Goal: Obtain resource: Download file/media

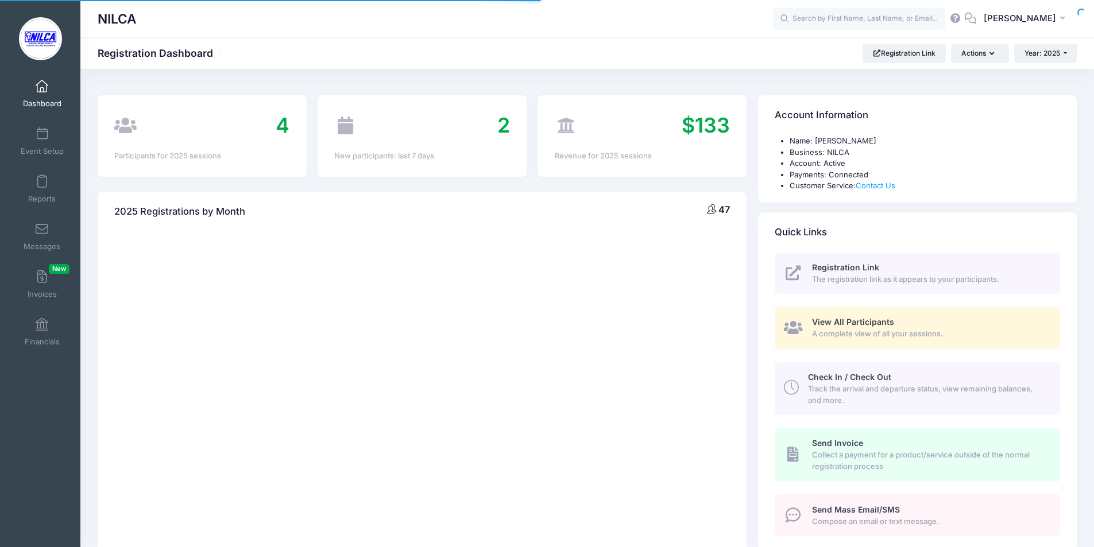
select select
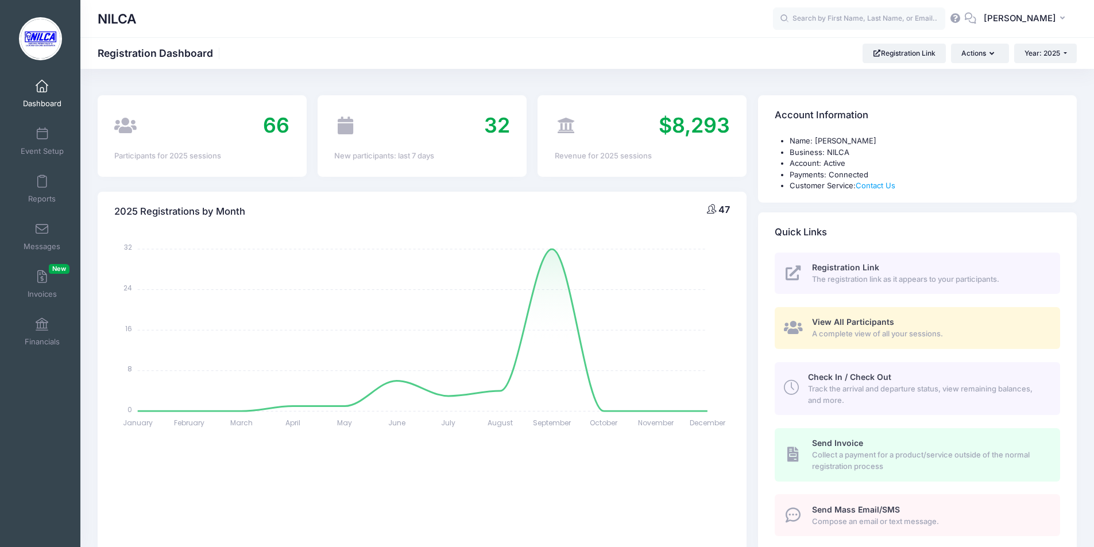
click at [842, 321] on span "View All Participants" at bounding box center [853, 322] width 82 height 10
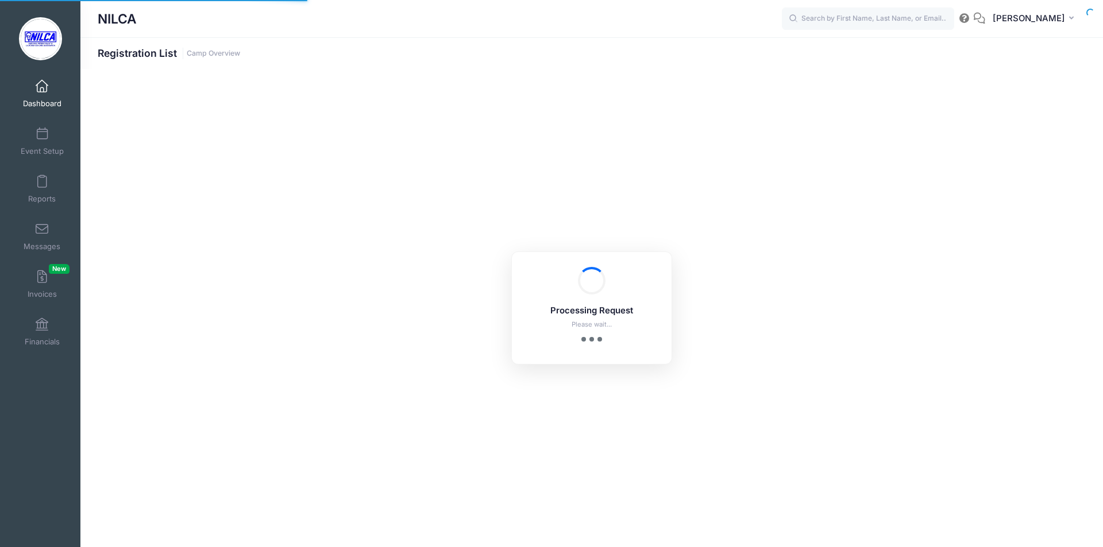
select select "10"
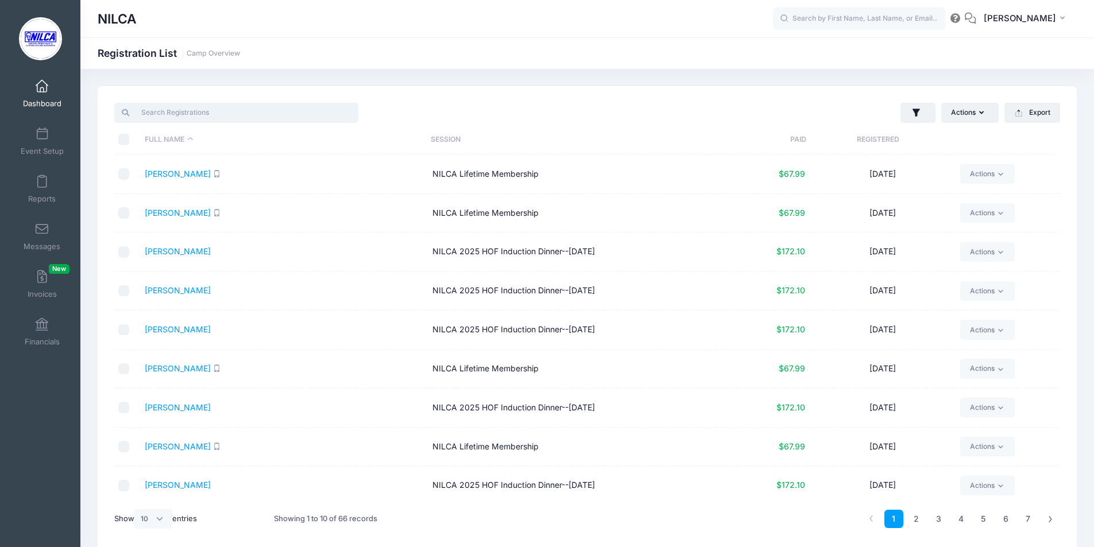
click at [306, 113] on input "search" at bounding box center [236, 113] width 244 height 20
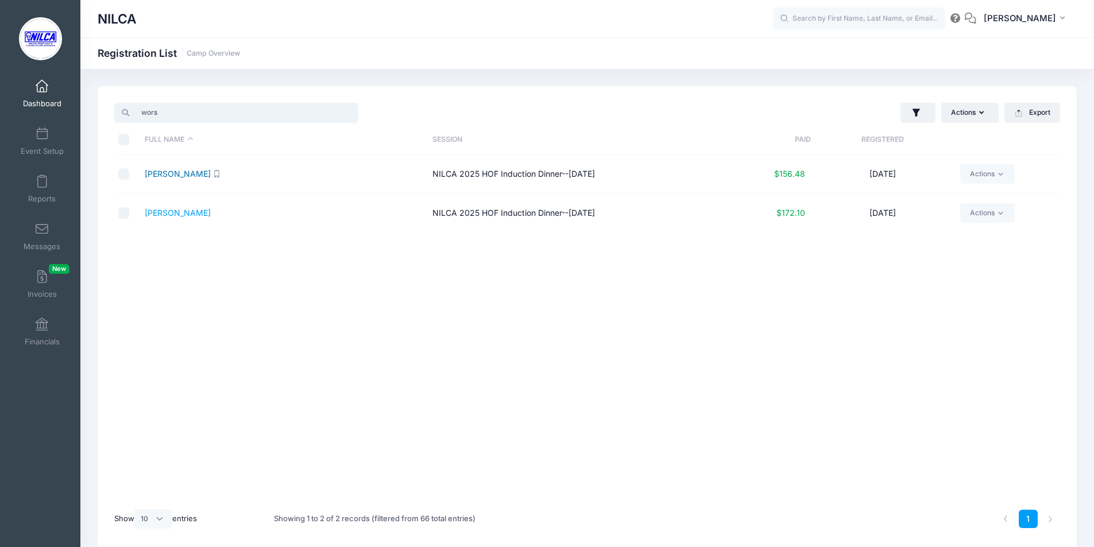
type input "wors"
click at [167, 175] on link "Worstell, Peter" at bounding box center [178, 174] width 66 height 10
click at [177, 212] on link "Worstell, Tim" at bounding box center [178, 213] width 66 height 10
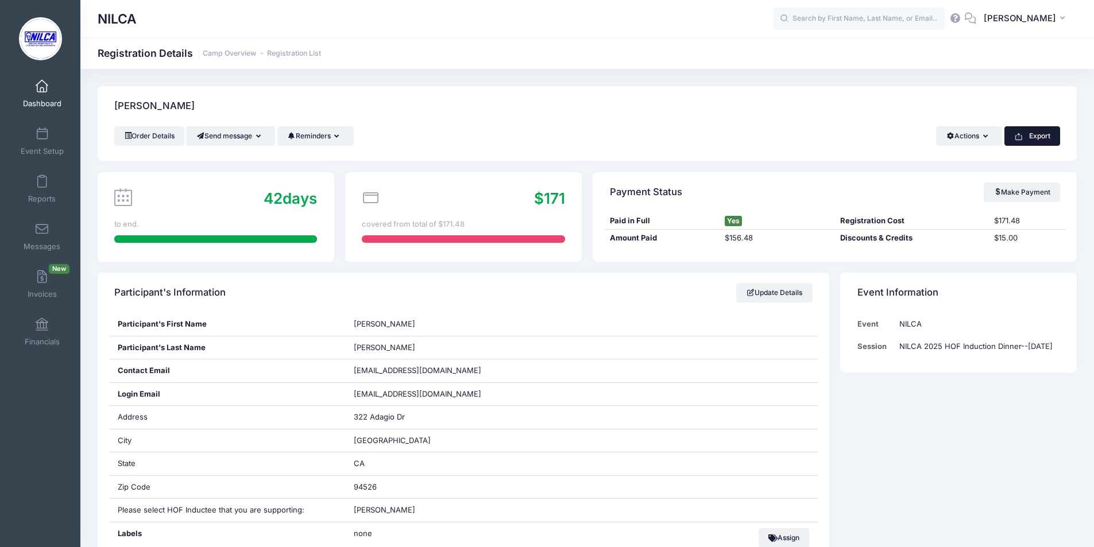
click at [1030, 137] on button "Export" at bounding box center [1033, 136] width 56 height 20
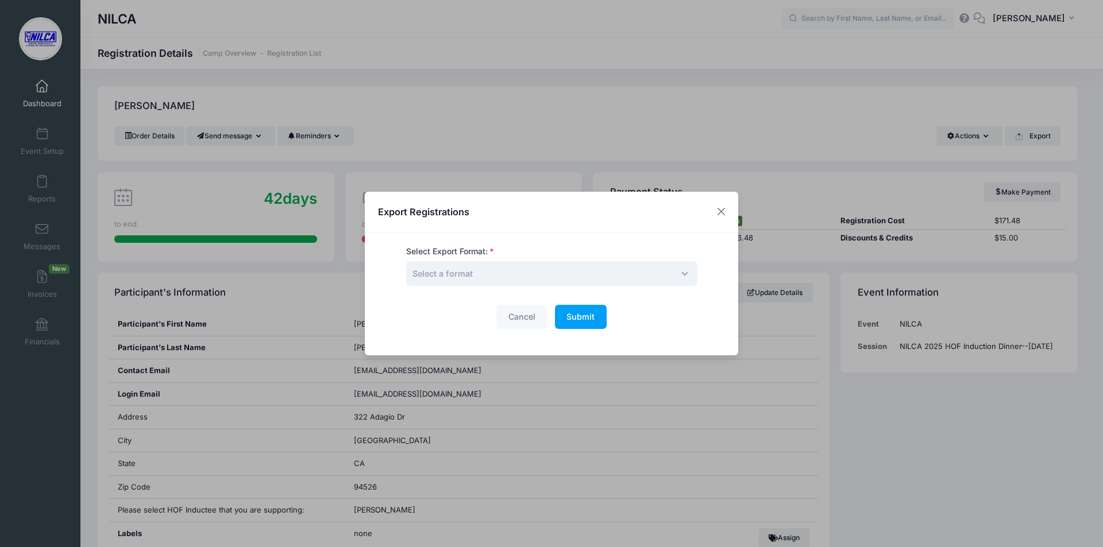
click at [597, 276] on span "Select a format" at bounding box center [551, 273] width 291 height 25
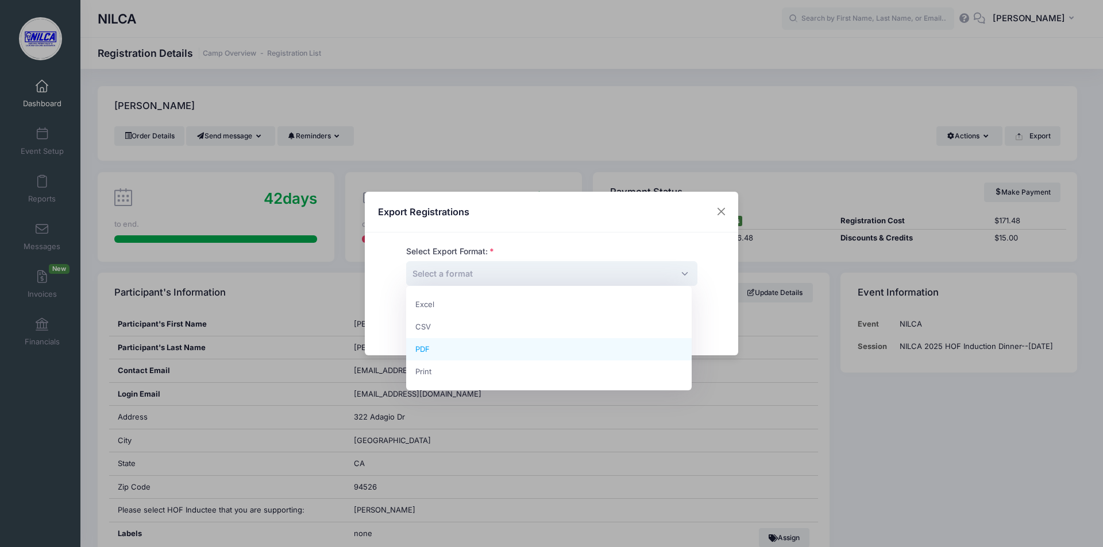
select select "pdf"
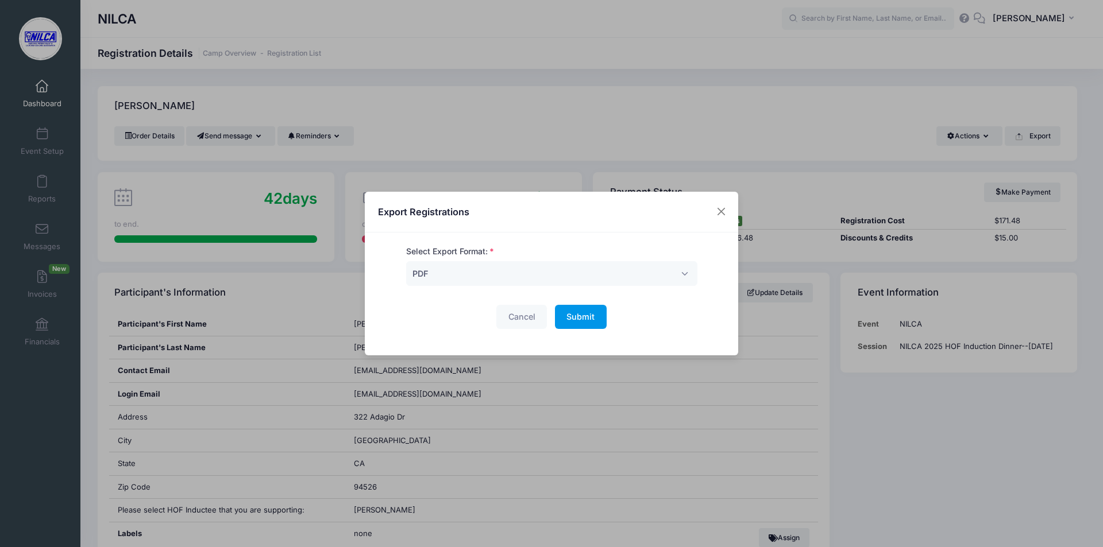
click at [572, 314] on span "Submit" at bounding box center [580, 317] width 28 height 10
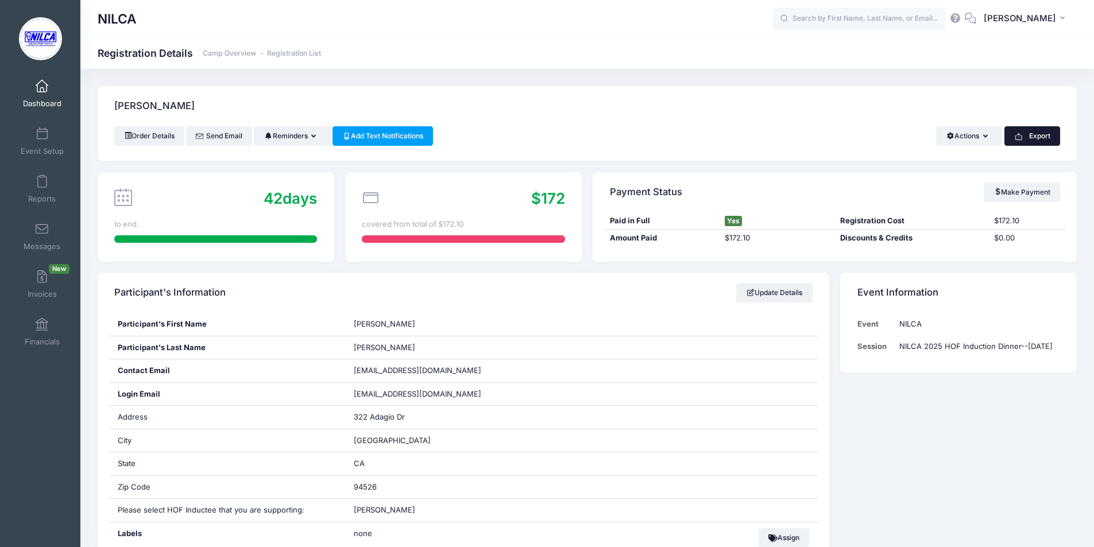
click at [1033, 134] on button "Export" at bounding box center [1033, 136] width 56 height 20
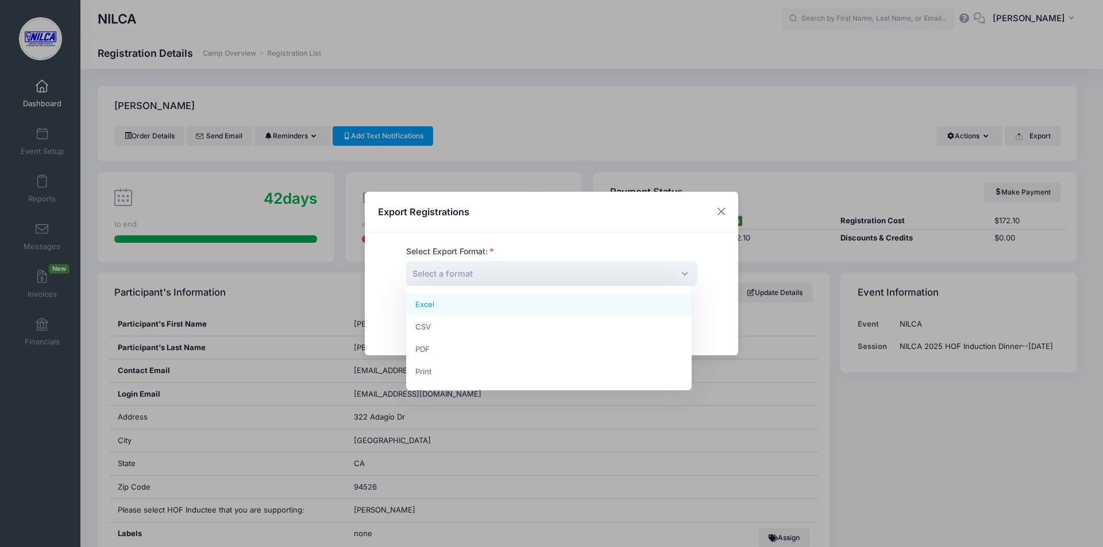
click at [586, 276] on span "Select a format" at bounding box center [551, 273] width 291 height 25
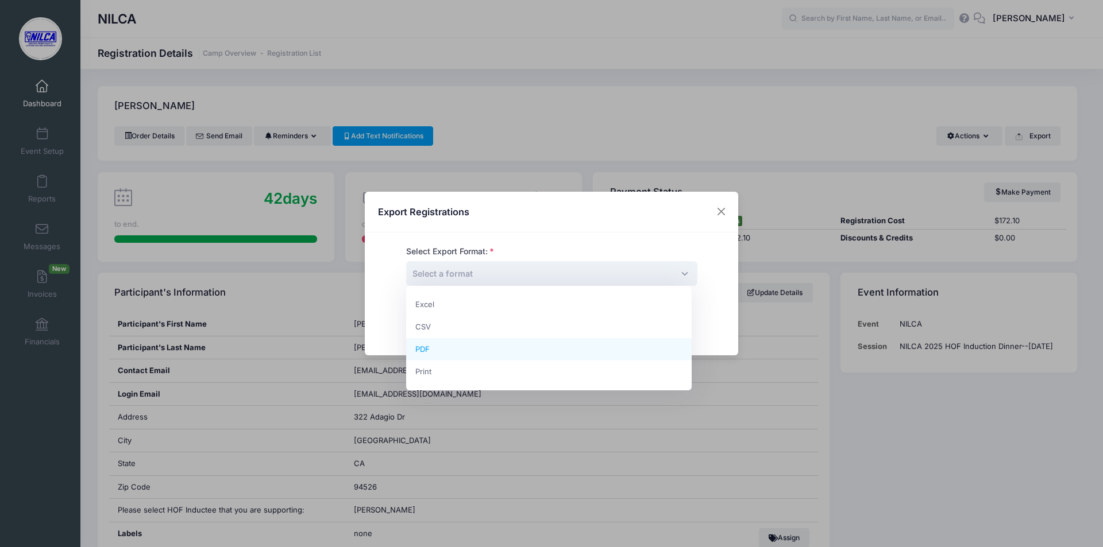
select select "pdf"
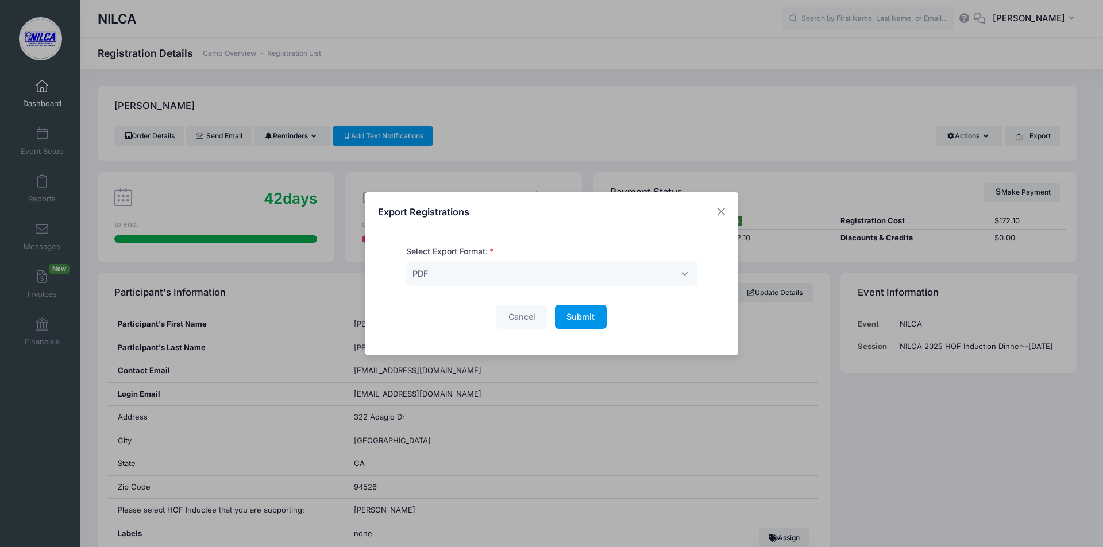
click at [571, 321] on span "Submit" at bounding box center [580, 317] width 28 height 10
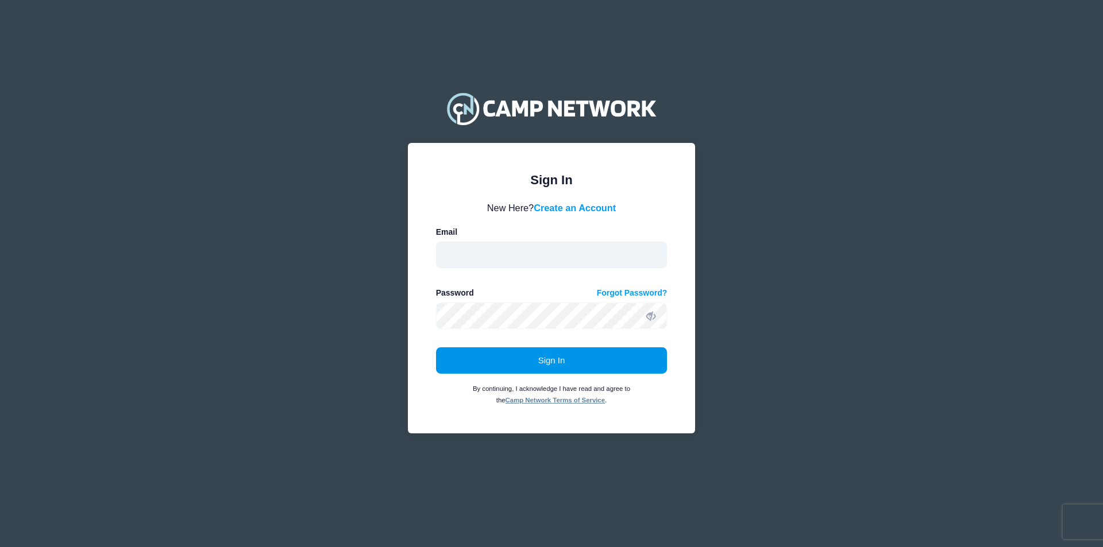
type input "[EMAIL_ADDRESS][DOMAIN_NAME]"
click at [542, 367] on button "Sign In" at bounding box center [551, 361] width 231 height 26
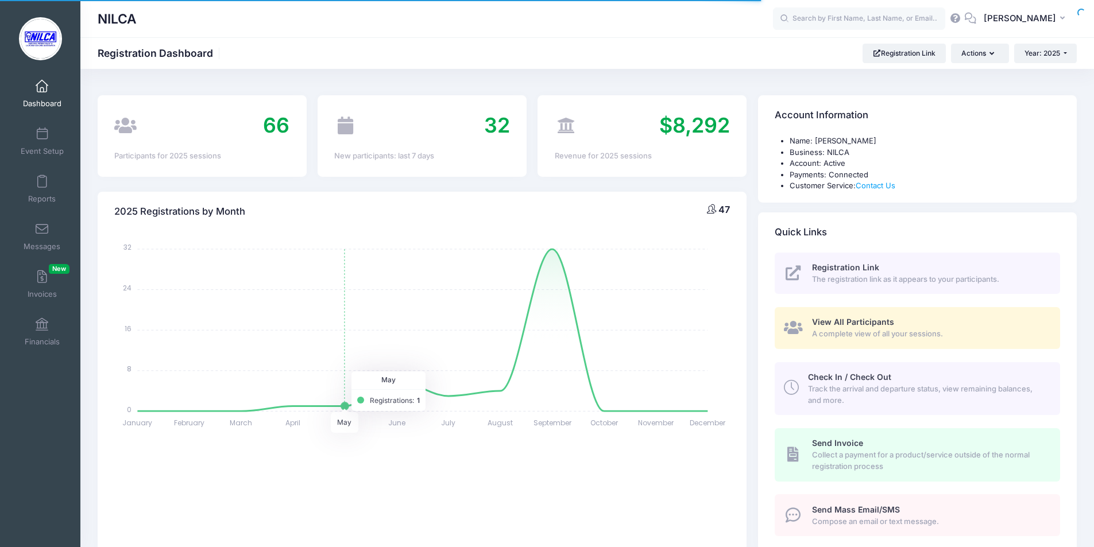
select select
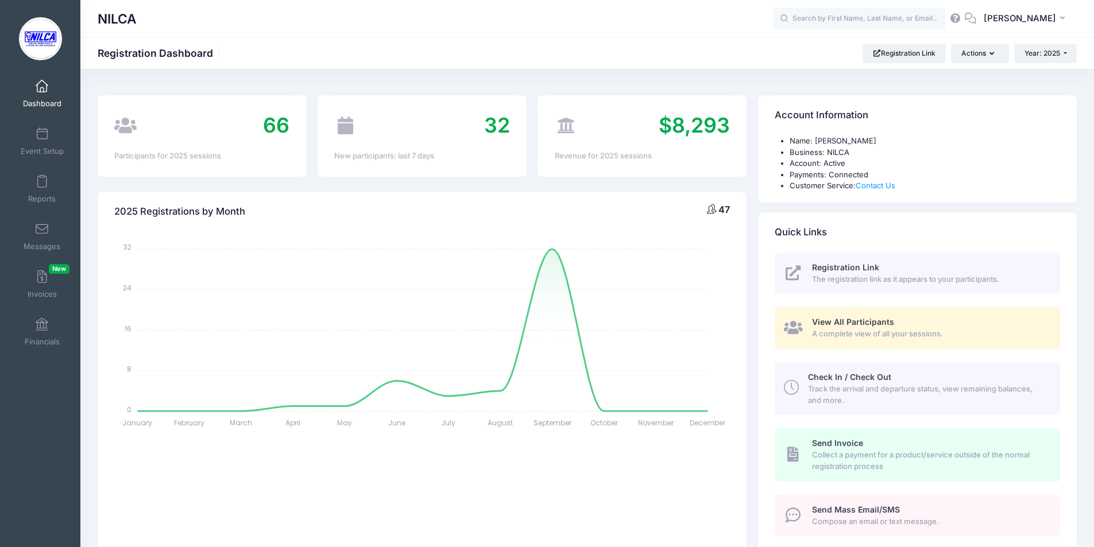
click at [826, 331] on span "A complete view of all your sessions." at bounding box center [929, 334] width 235 height 11
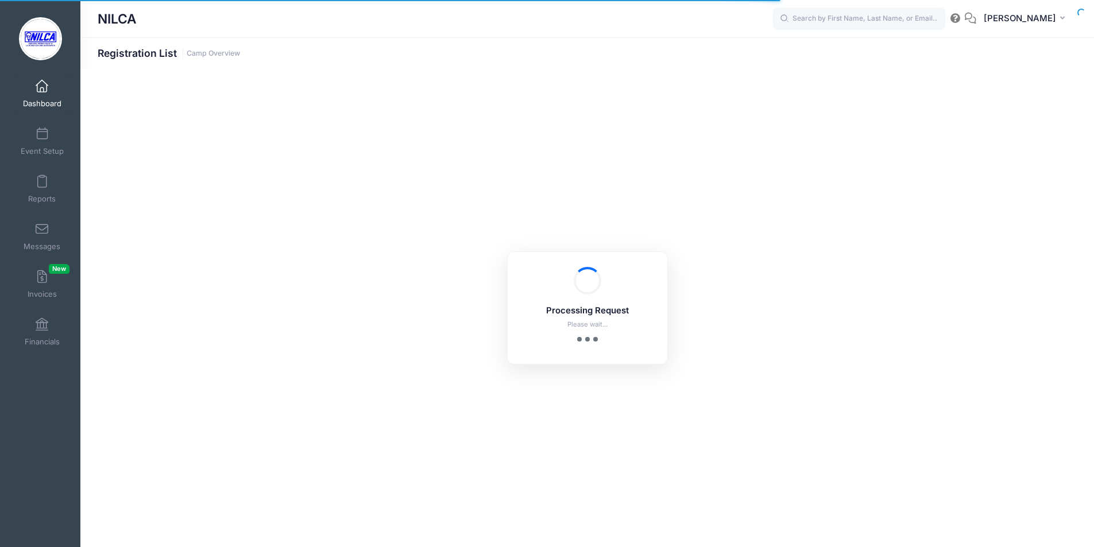
select select "10"
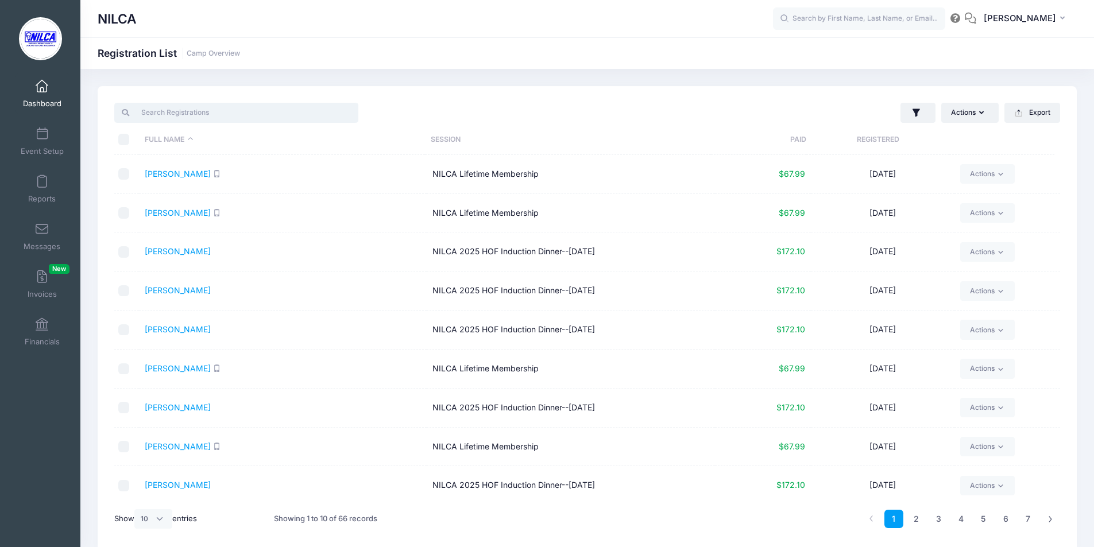
click at [158, 111] on input "search" at bounding box center [236, 113] width 244 height 20
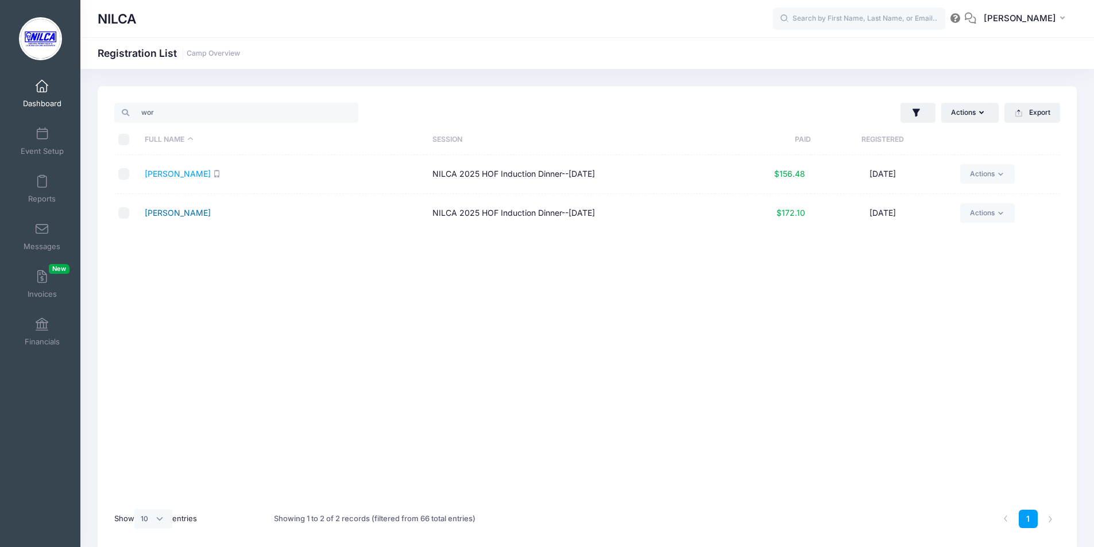
click at [165, 214] on link "Worstell, Tim" at bounding box center [178, 213] width 66 height 10
click at [331, 113] on input "wor" at bounding box center [236, 113] width 244 height 20
drag, startPoint x: 298, startPoint y: 115, endPoint x: 117, endPoint y: 108, distance: 181.7
click at [117, 108] on div "wor" at bounding box center [236, 113] width 244 height 20
click at [180, 209] on link "Connor, Casey" at bounding box center [178, 213] width 66 height 10
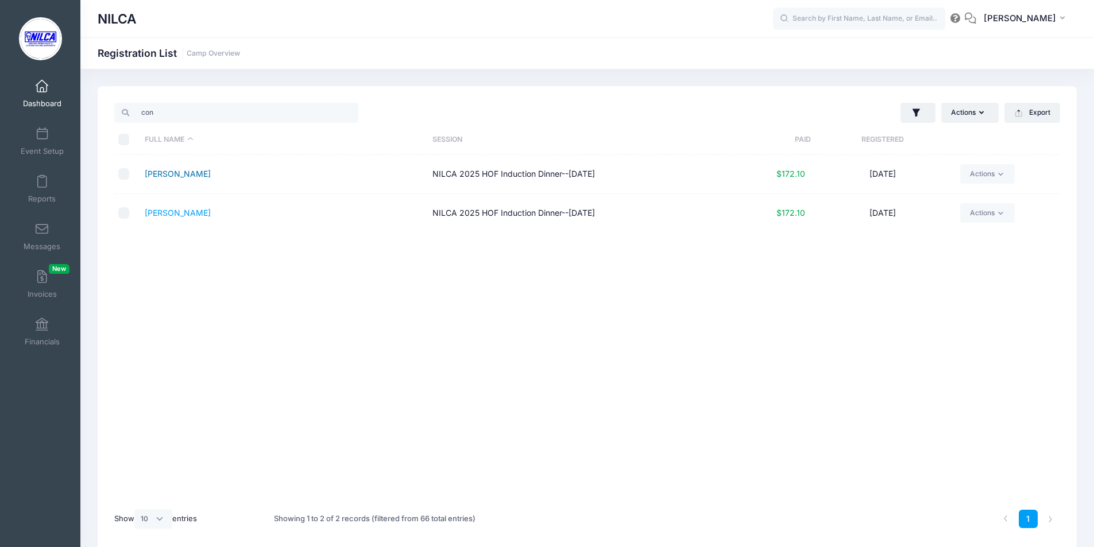
click at [178, 178] on link "Connelly, Brendan" at bounding box center [178, 174] width 66 height 10
drag, startPoint x: 189, startPoint y: 107, endPoint x: 124, endPoint y: 107, distance: 64.9
click at [124, 107] on input "con" at bounding box center [236, 113] width 244 height 20
click at [173, 176] on link "Kasemeyer, Torre" at bounding box center [213, 174] width 137 height 10
drag, startPoint x: 160, startPoint y: 112, endPoint x: 115, endPoint y: 112, distance: 44.8
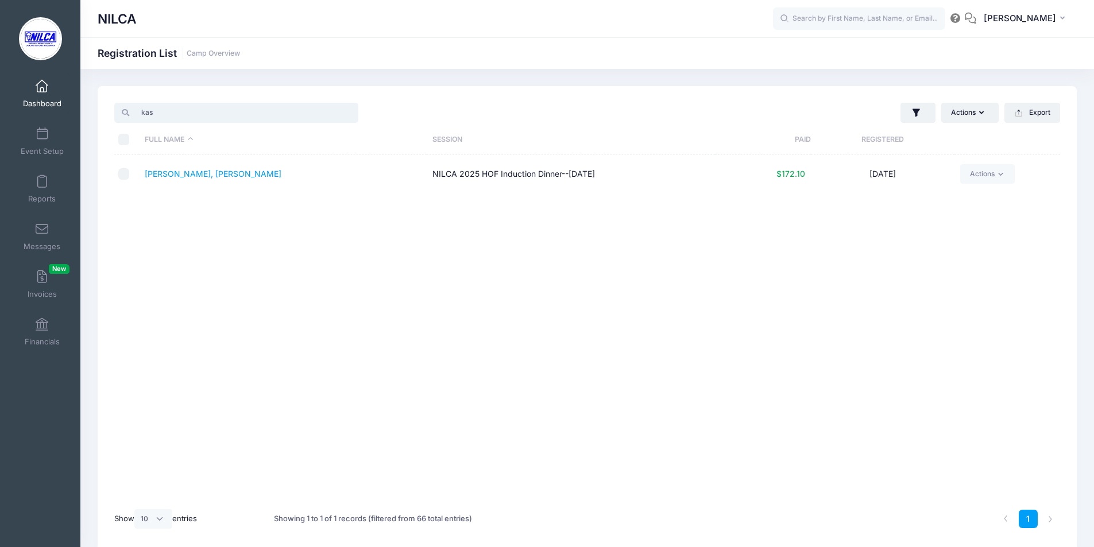
click at [115, 112] on div "kas" at bounding box center [236, 113] width 244 height 20
click at [181, 172] on link "Moore, Adam" at bounding box center [178, 174] width 66 height 10
drag, startPoint x: 179, startPoint y: 110, endPoint x: 126, endPoint y: 110, distance: 52.8
click at [126, 110] on div "moore" at bounding box center [236, 113] width 244 height 20
click at [173, 175] on link "Brown, Jude" at bounding box center [178, 174] width 66 height 10
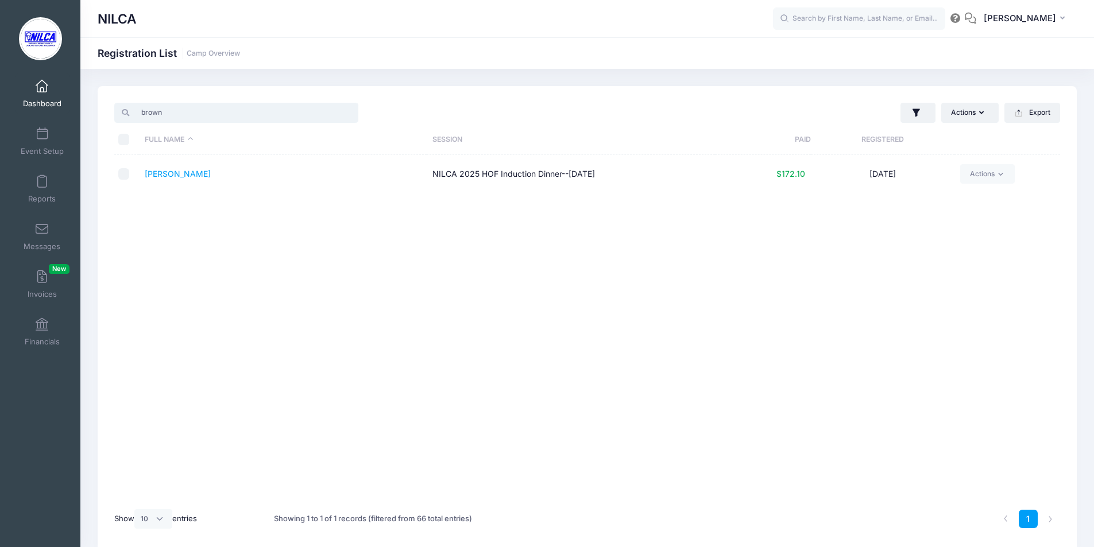
drag, startPoint x: 197, startPoint y: 115, endPoint x: 131, endPoint y: 105, distance: 66.8
click at [131, 105] on input "brown" at bounding box center [236, 113] width 244 height 20
click at [171, 173] on link "Creighton, Dave" at bounding box center [178, 174] width 66 height 10
drag, startPoint x: 178, startPoint y: 113, endPoint x: 113, endPoint y: 106, distance: 65.8
click at [113, 106] on div "creighton" at bounding box center [348, 113] width 478 height 24
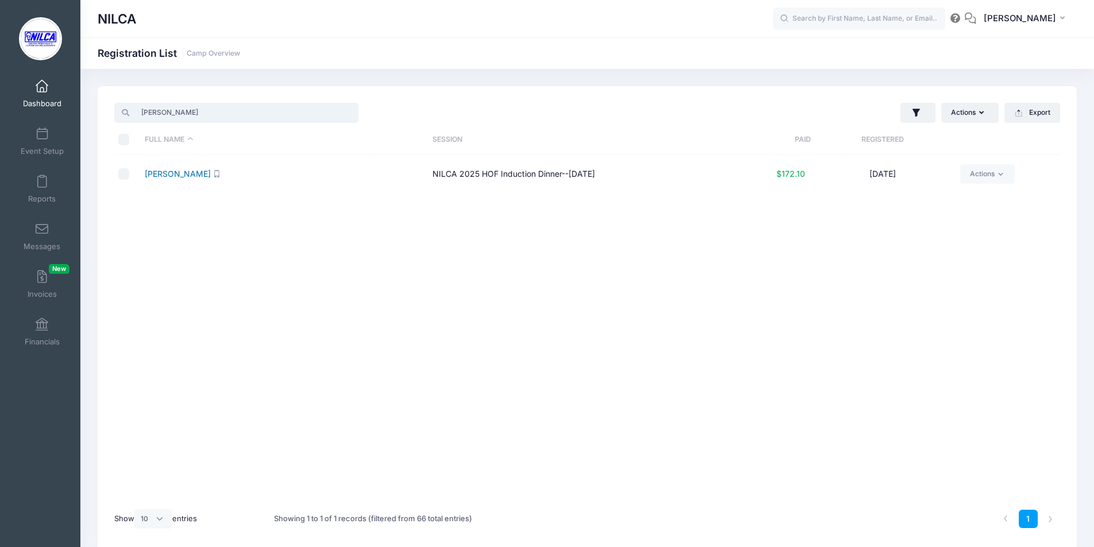
type input "mulford"
click at [165, 174] on link "Mulford, Dan" at bounding box center [178, 174] width 66 height 10
click at [42, 84] on span at bounding box center [42, 86] width 0 height 13
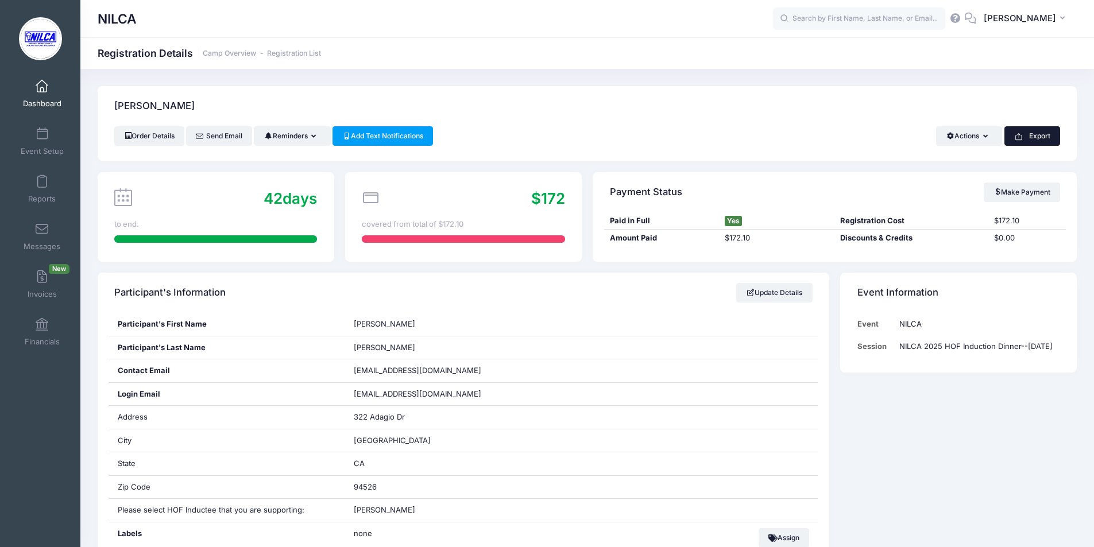
click at [1033, 140] on button "Export" at bounding box center [1033, 136] width 56 height 20
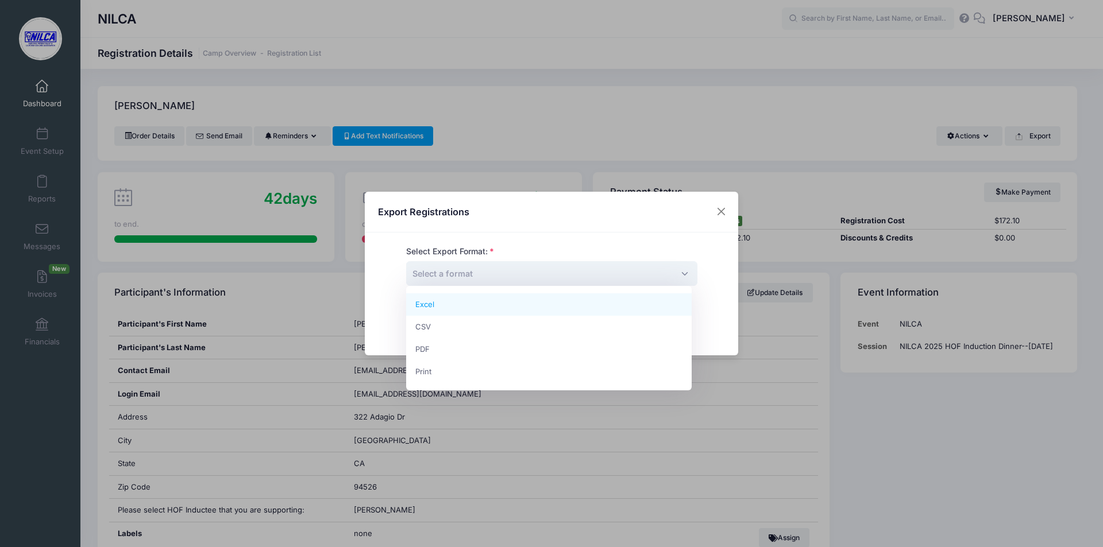
click at [519, 269] on span "Select a format" at bounding box center [551, 273] width 291 height 25
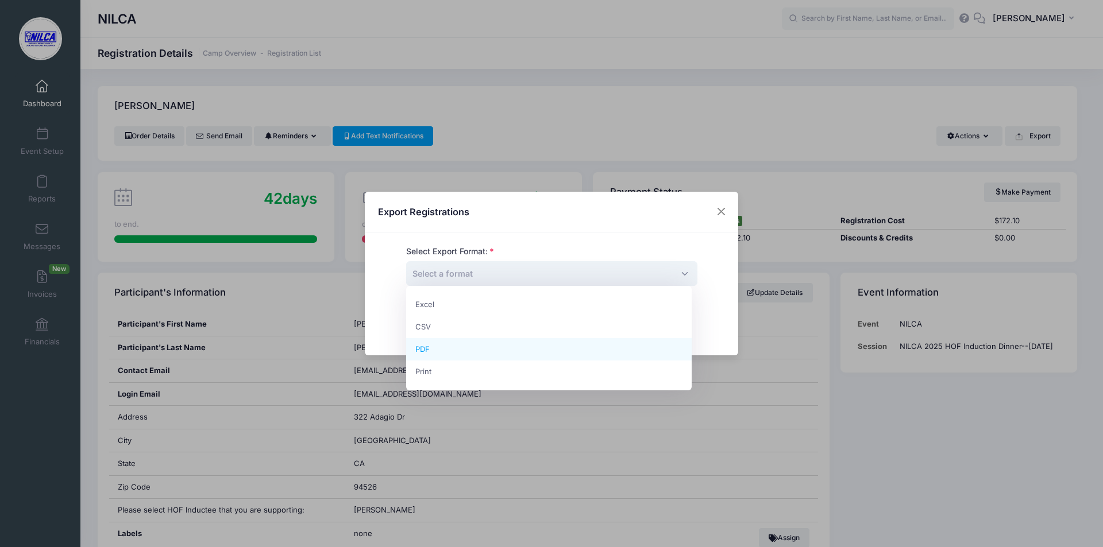
select select "pdf"
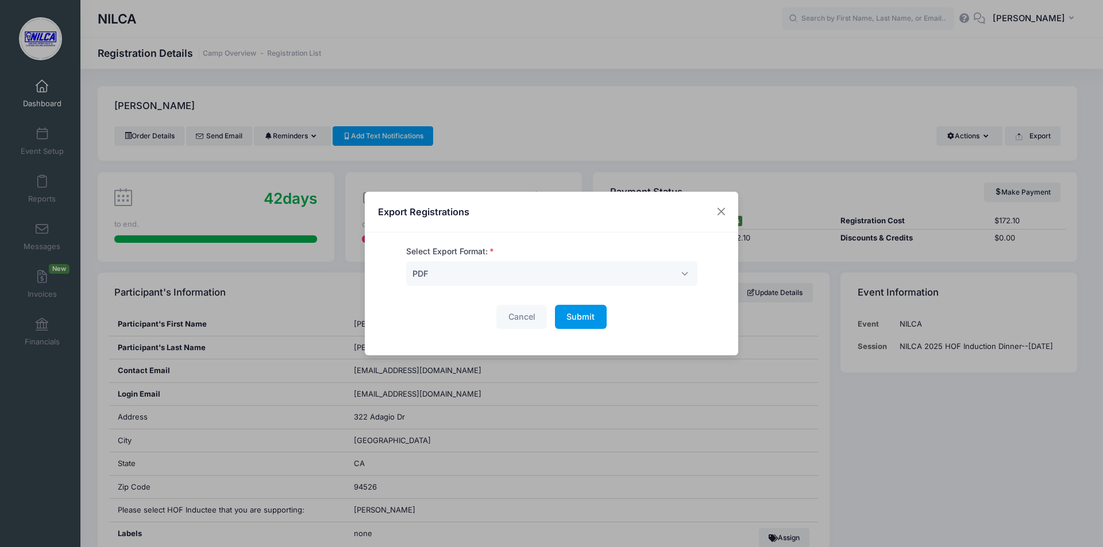
click at [583, 314] on span "Submit" at bounding box center [580, 317] width 28 height 10
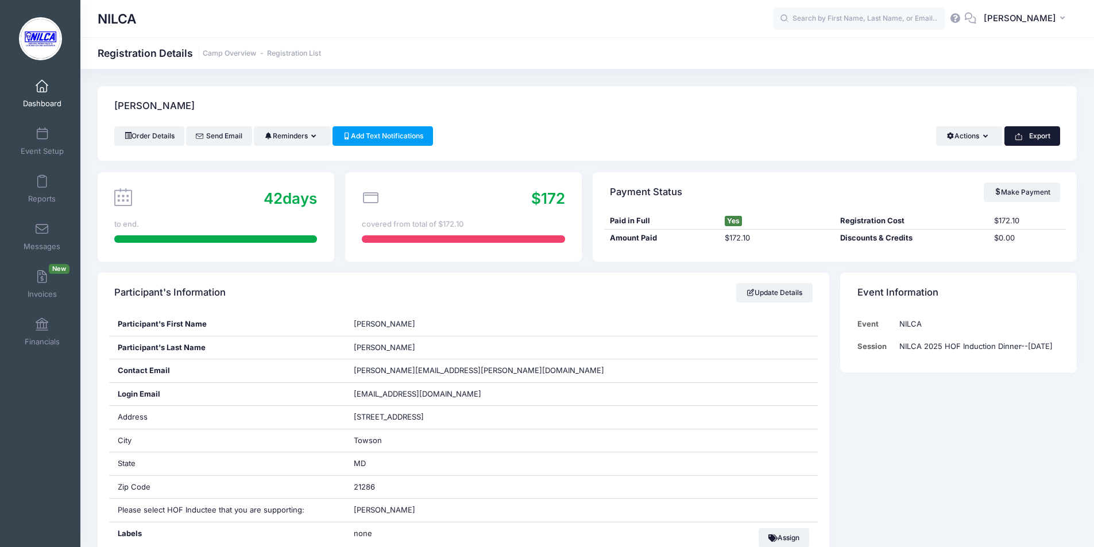
click at [1036, 135] on button "Export" at bounding box center [1033, 136] width 56 height 20
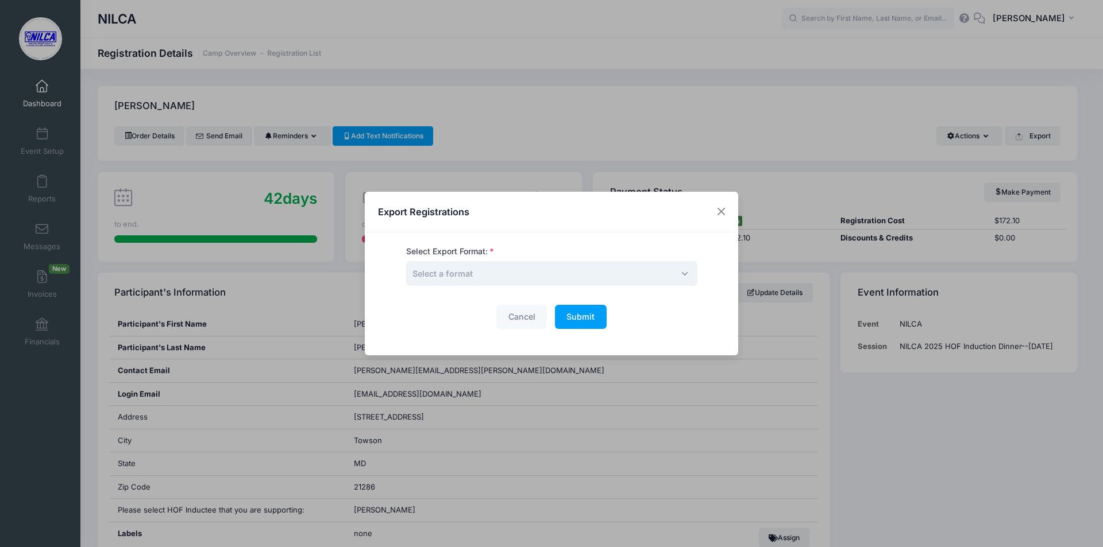
click at [590, 280] on span "Select a format" at bounding box center [551, 273] width 291 height 25
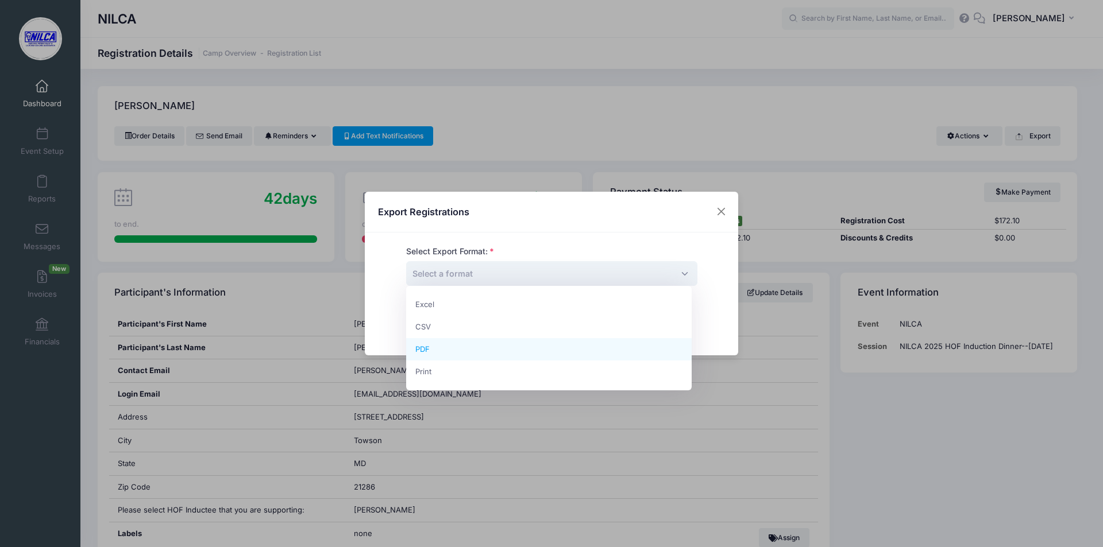
select select "pdf"
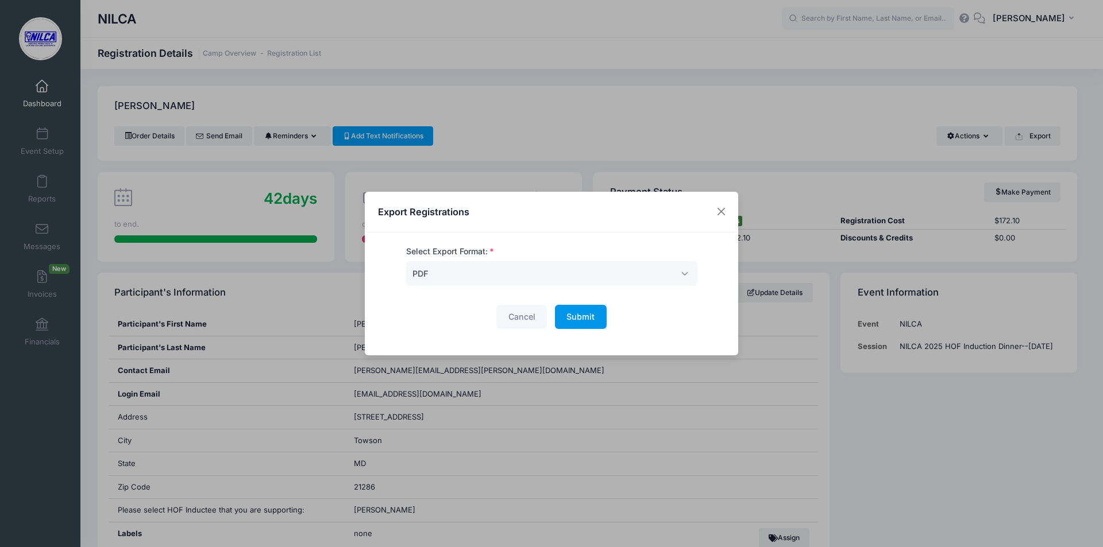
click at [572, 324] on button "Submit Please wait..." at bounding box center [581, 317] width 52 height 25
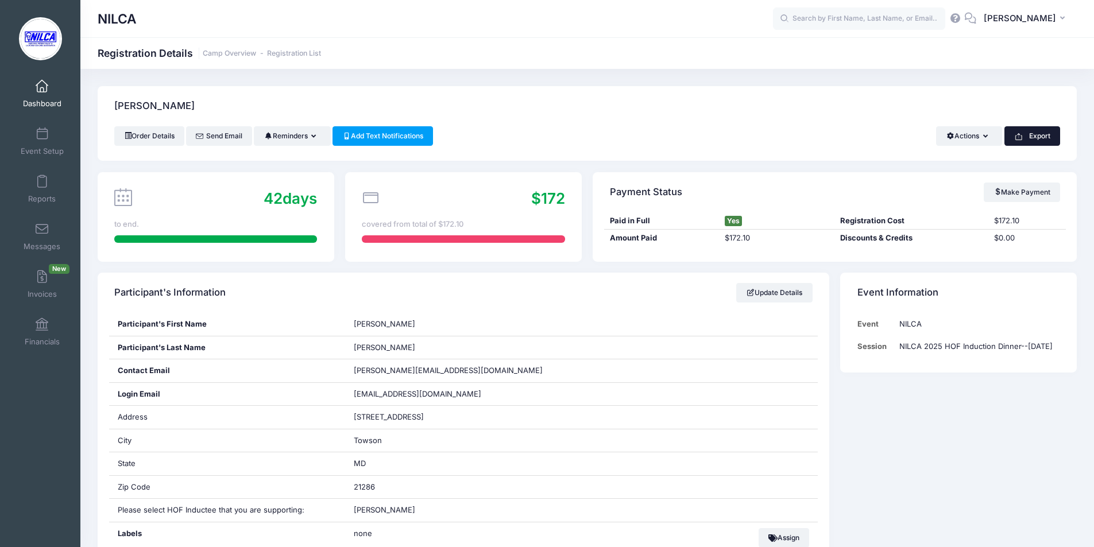
click at [1028, 132] on button "Export" at bounding box center [1033, 136] width 56 height 20
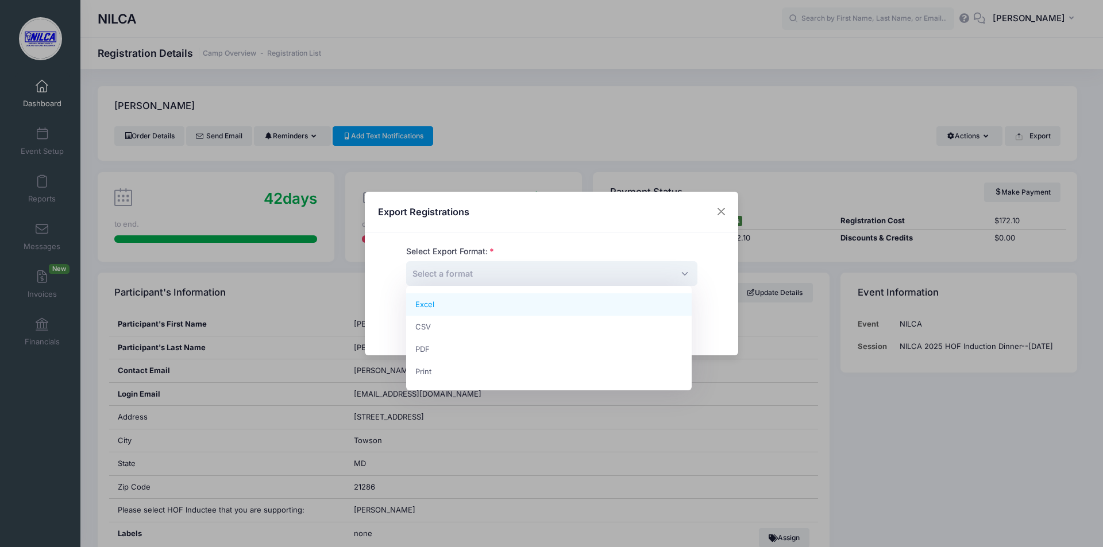
click at [589, 275] on span "Select a format" at bounding box center [551, 273] width 291 height 25
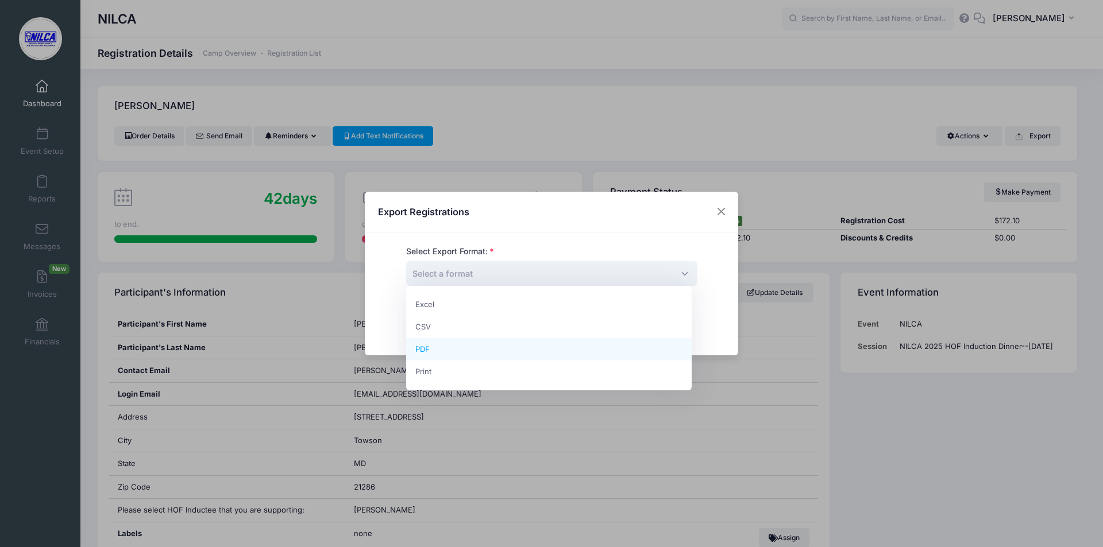
select select "pdf"
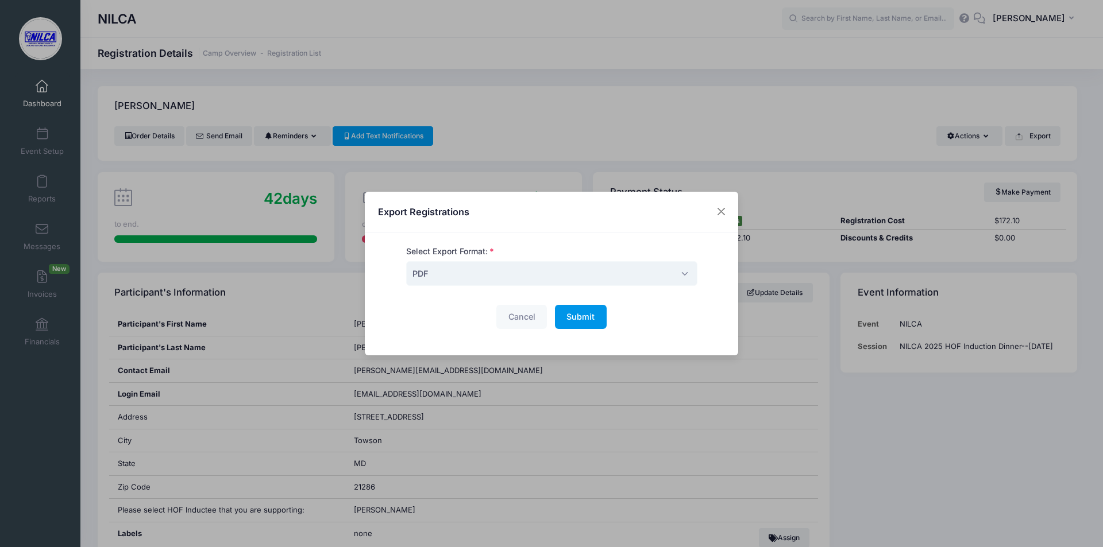
click at [563, 316] on button "Submit Please wait..." at bounding box center [581, 317] width 52 height 25
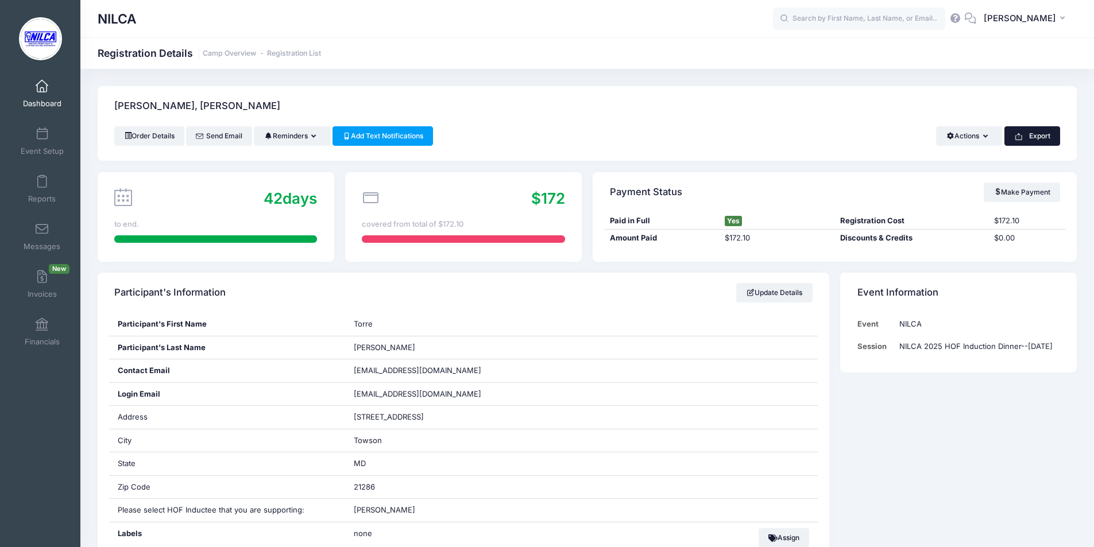
click at [1033, 136] on button "Export" at bounding box center [1033, 136] width 56 height 20
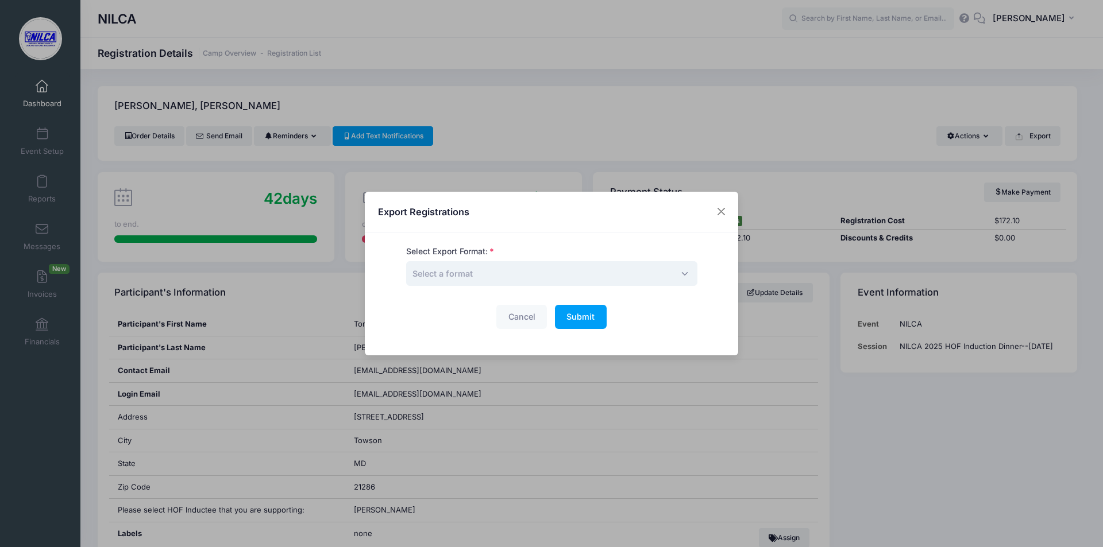
click at [545, 263] on span "Select a format" at bounding box center [551, 273] width 291 height 25
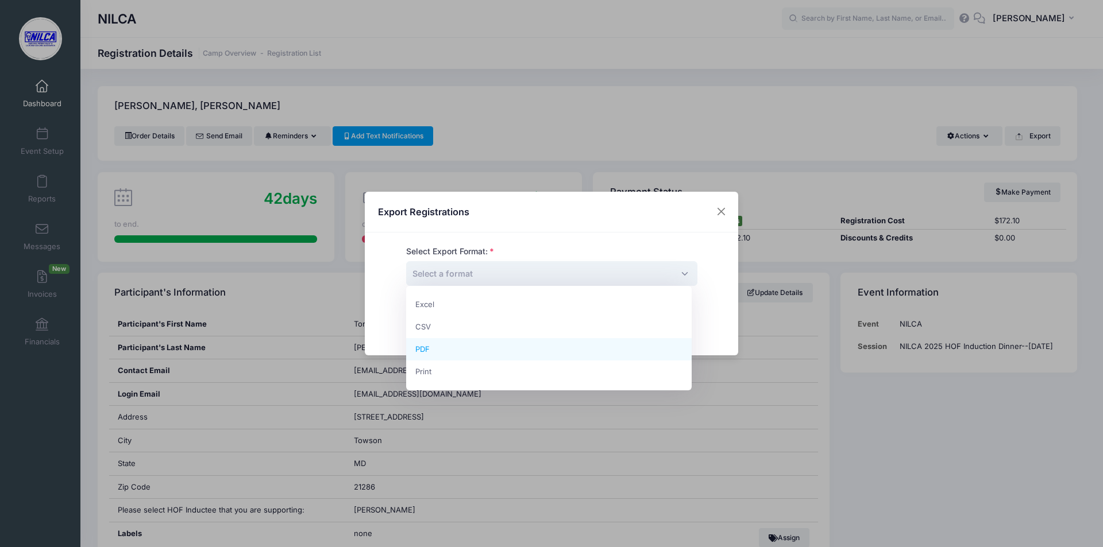
select select "pdf"
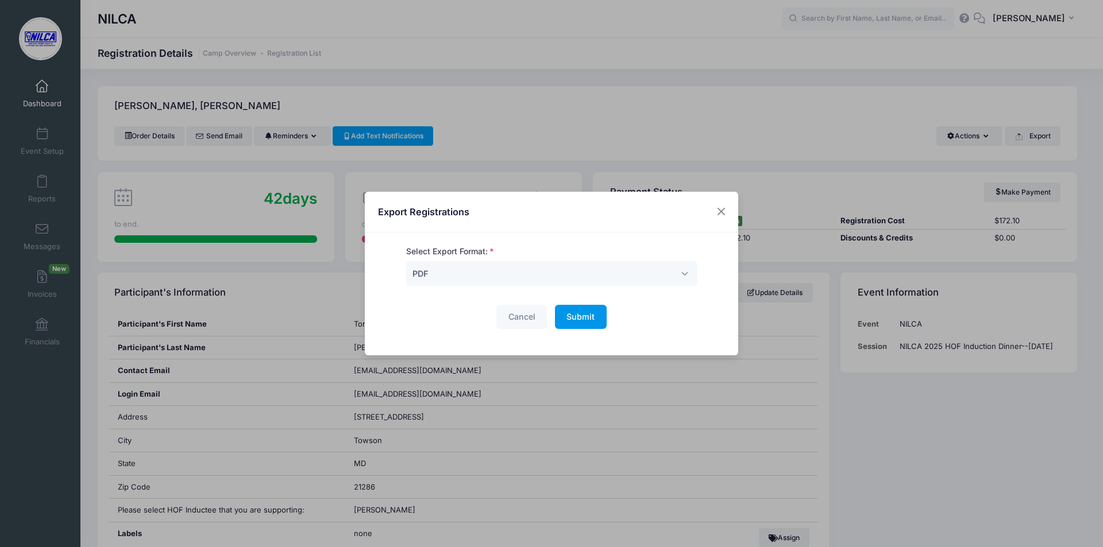
click at [573, 319] on span "Submit" at bounding box center [580, 317] width 28 height 10
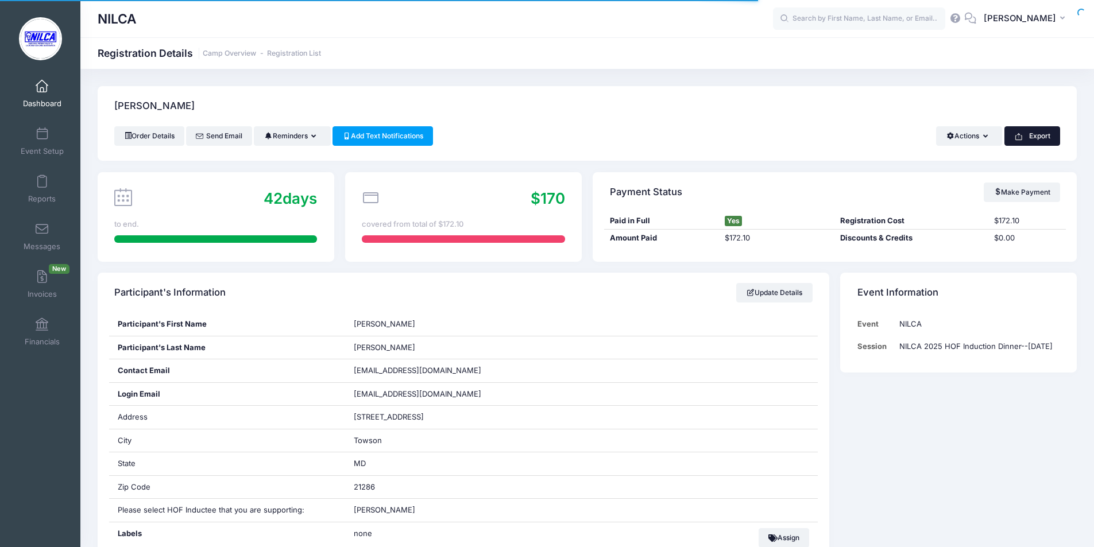
click at [1049, 136] on button "Export" at bounding box center [1033, 136] width 56 height 20
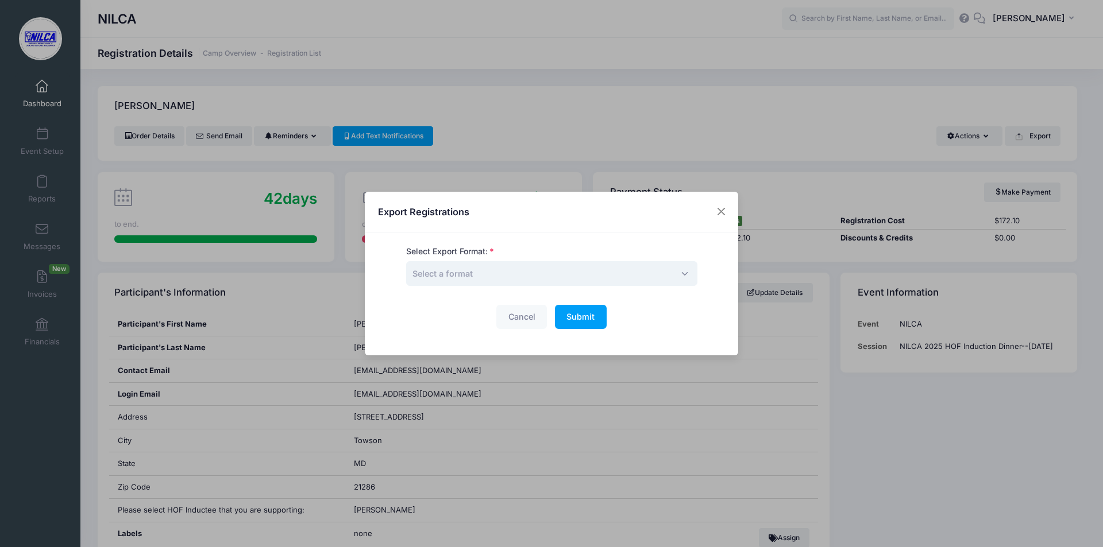
click at [475, 264] on span "Select a format" at bounding box center [551, 273] width 291 height 25
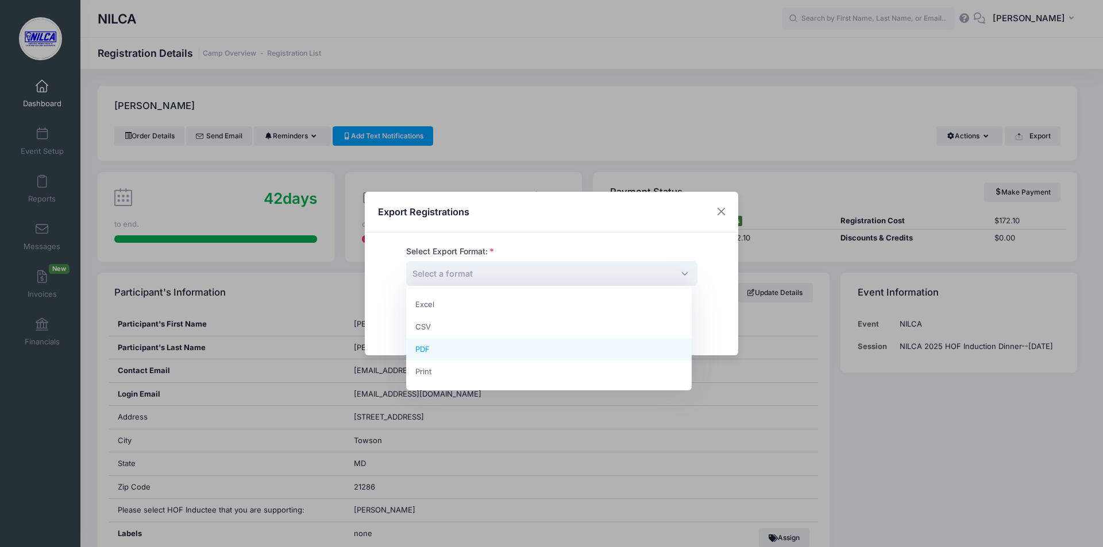
select select "pdf"
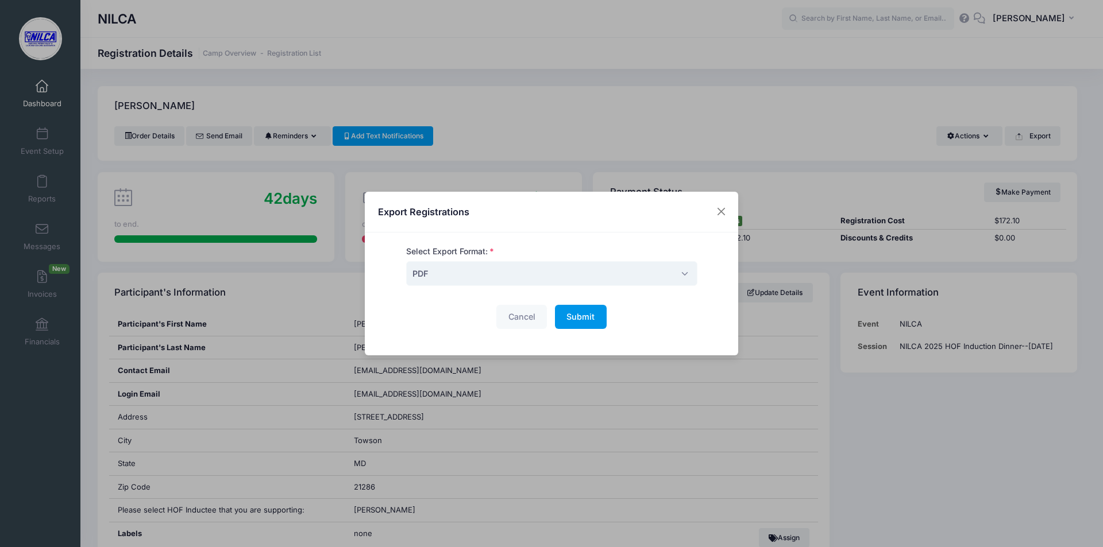
click at [565, 325] on button "Submit Please wait..." at bounding box center [581, 317] width 52 height 25
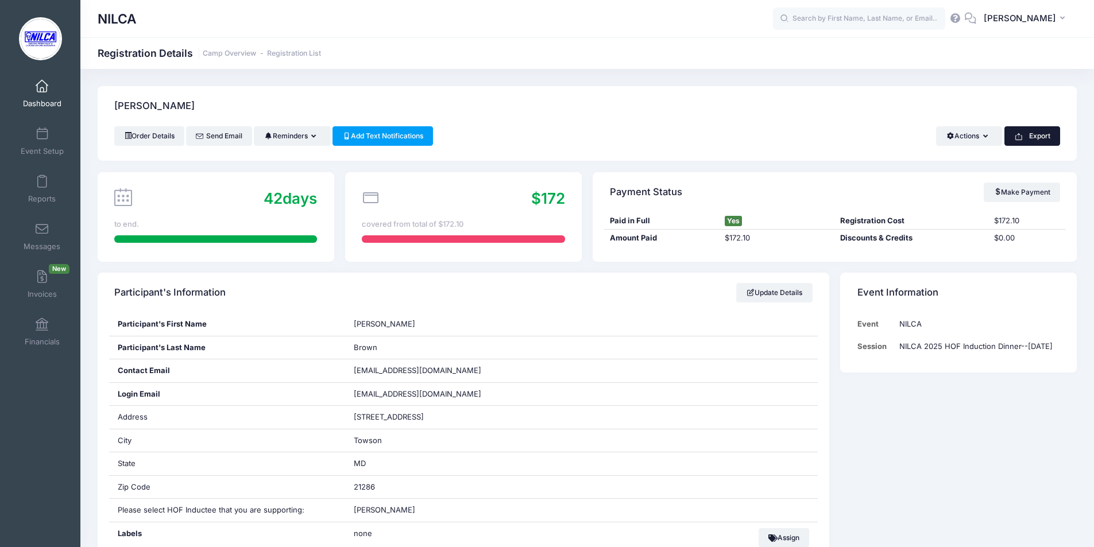
click at [1018, 134] on rect "button" at bounding box center [1018, 136] width 1 height 5
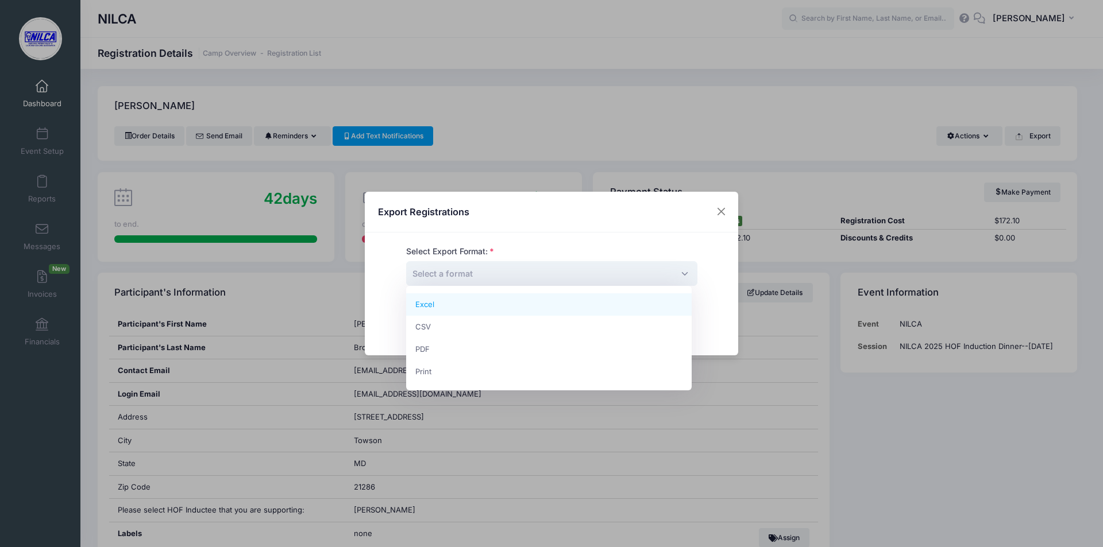
click at [597, 273] on span "Select a format" at bounding box center [551, 273] width 291 height 25
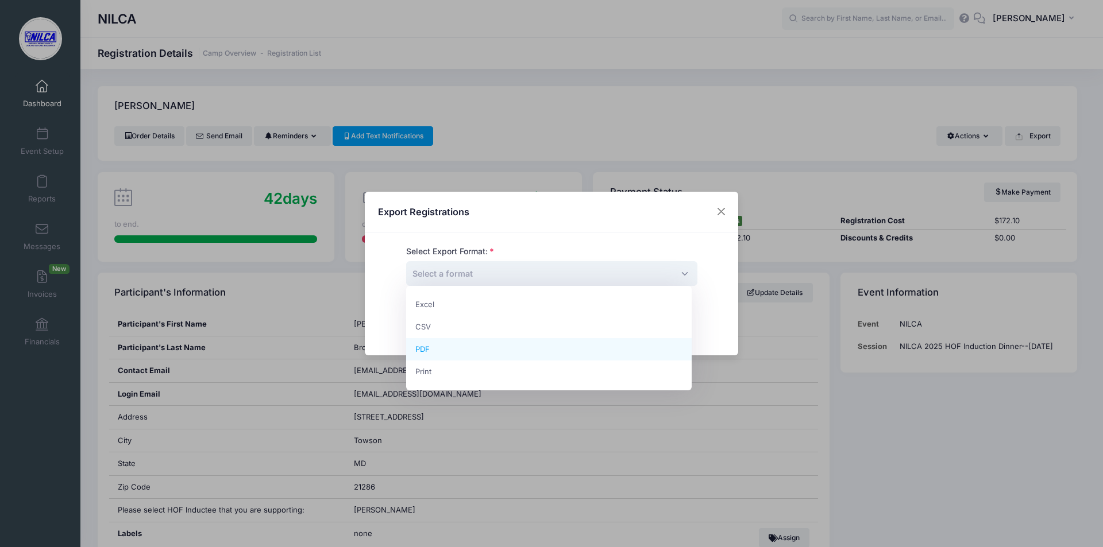
select select "pdf"
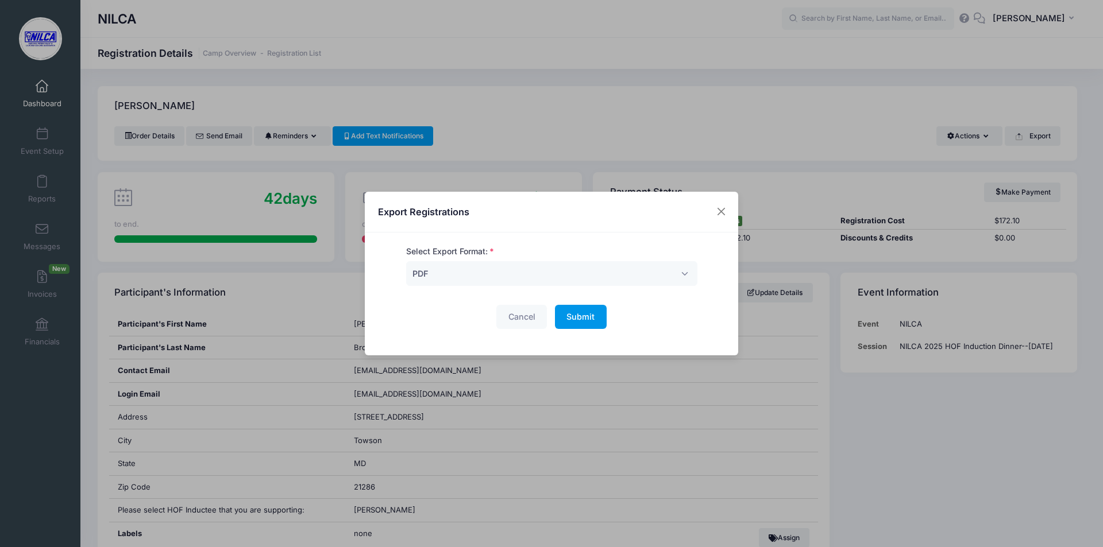
click at [585, 321] on span "Submit" at bounding box center [580, 317] width 28 height 10
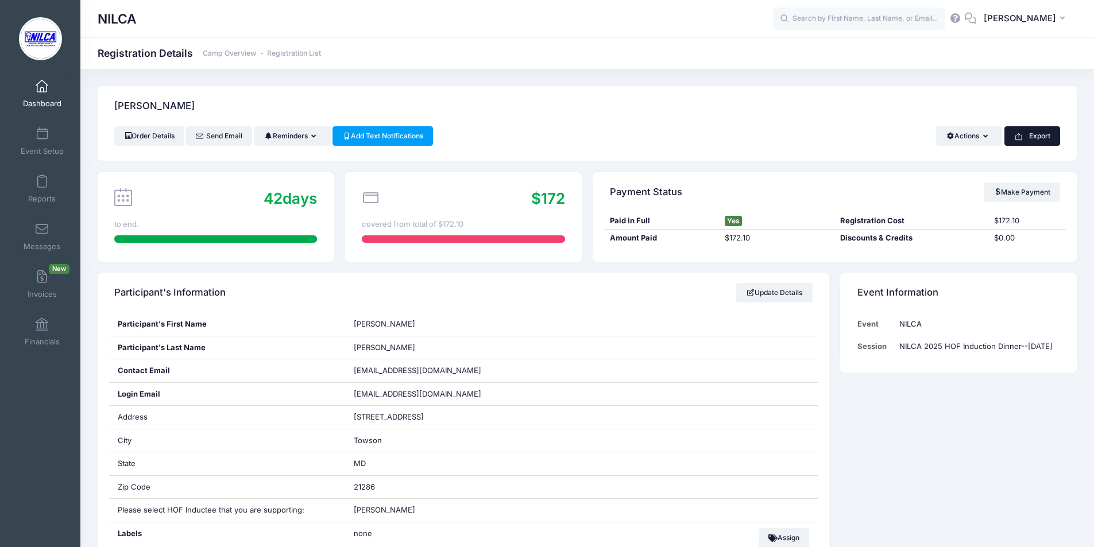
click at [1053, 130] on button "Export" at bounding box center [1033, 136] width 56 height 20
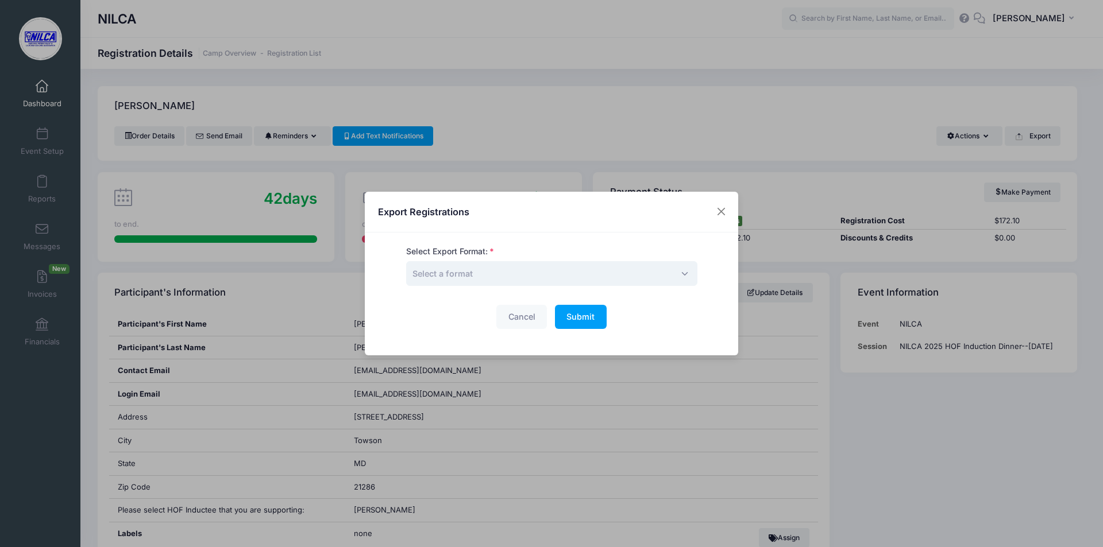
click at [582, 275] on span "Select a format" at bounding box center [551, 273] width 291 height 25
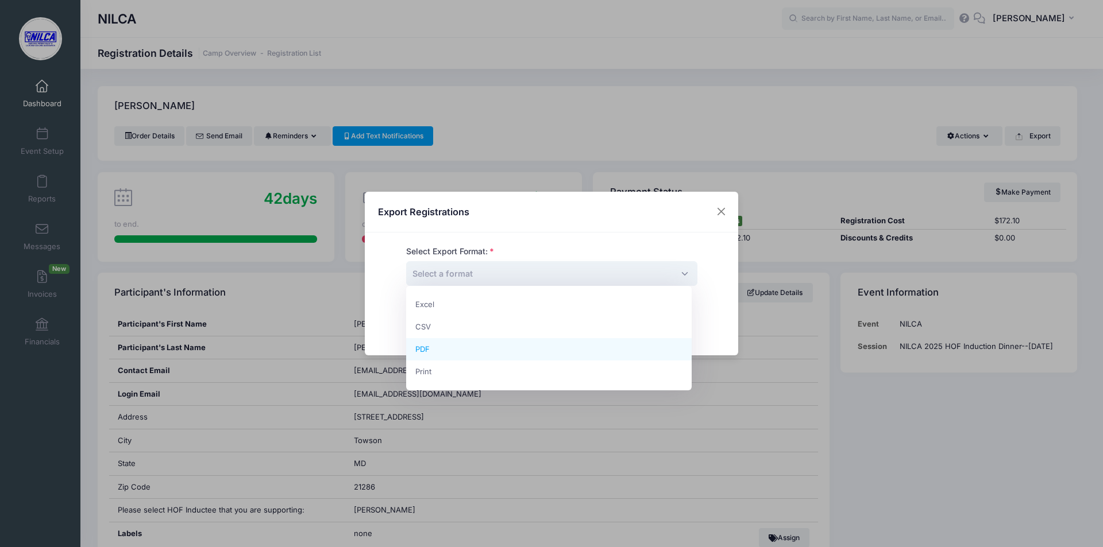
select select "pdf"
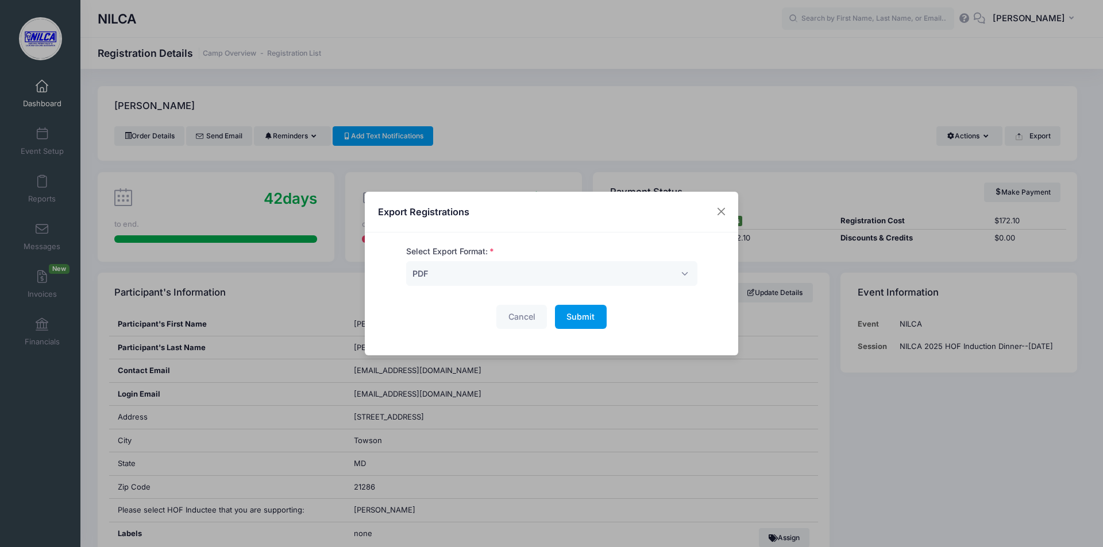
click at [577, 324] on button "Submit Please wait..." at bounding box center [581, 317] width 52 height 25
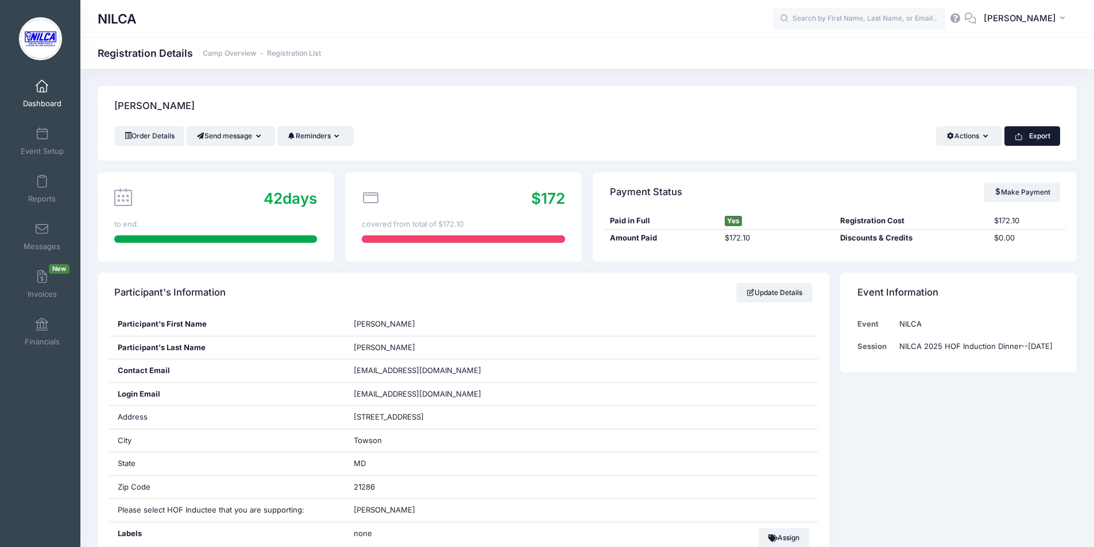
click at [1026, 133] on button "Export" at bounding box center [1033, 136] width 56 height 20
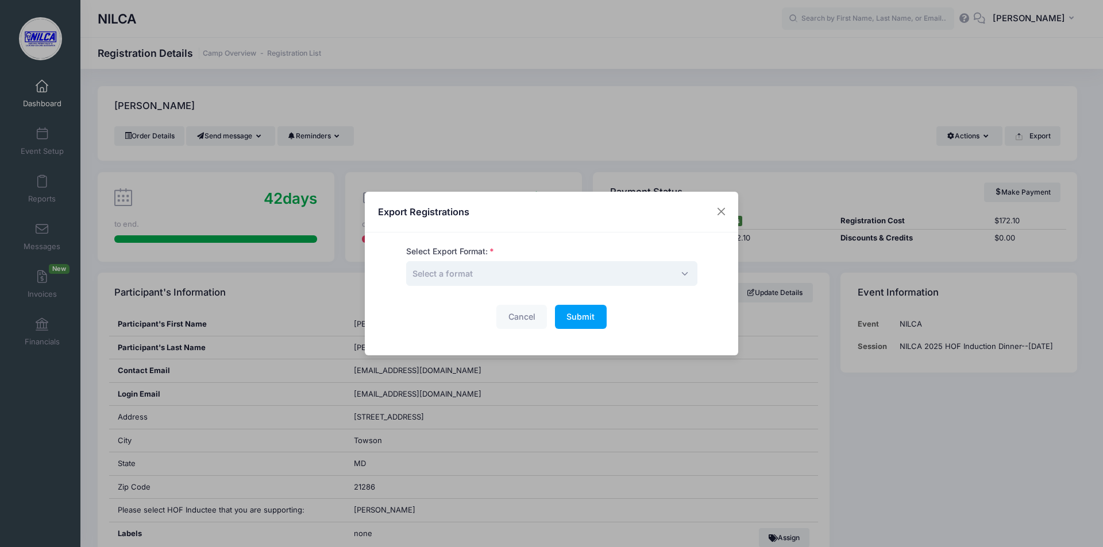
click at [617, 272] on span "Select a format" at bounding box center [551, 273] width 291 height 25
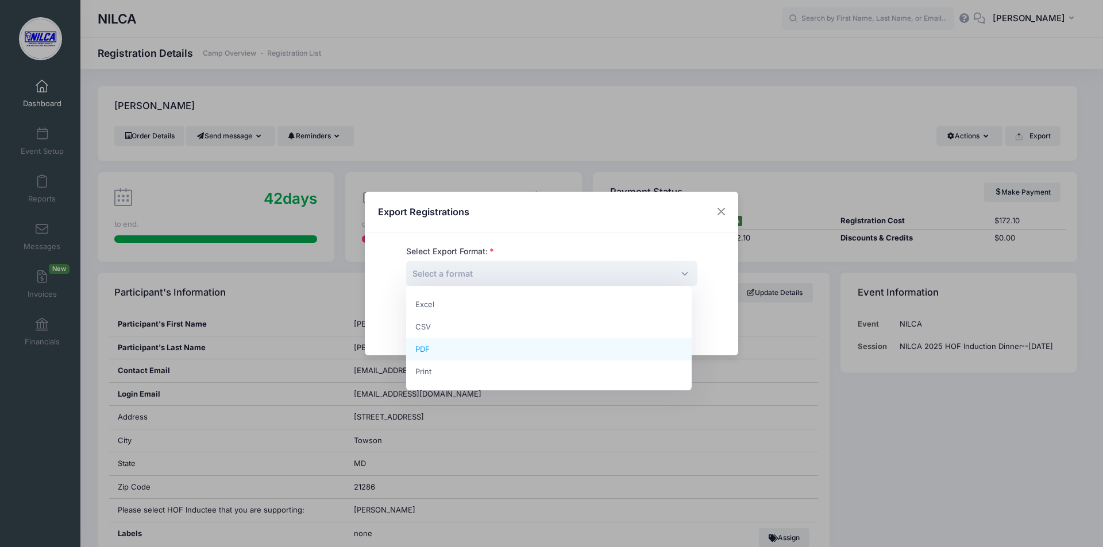
select select "pdf"
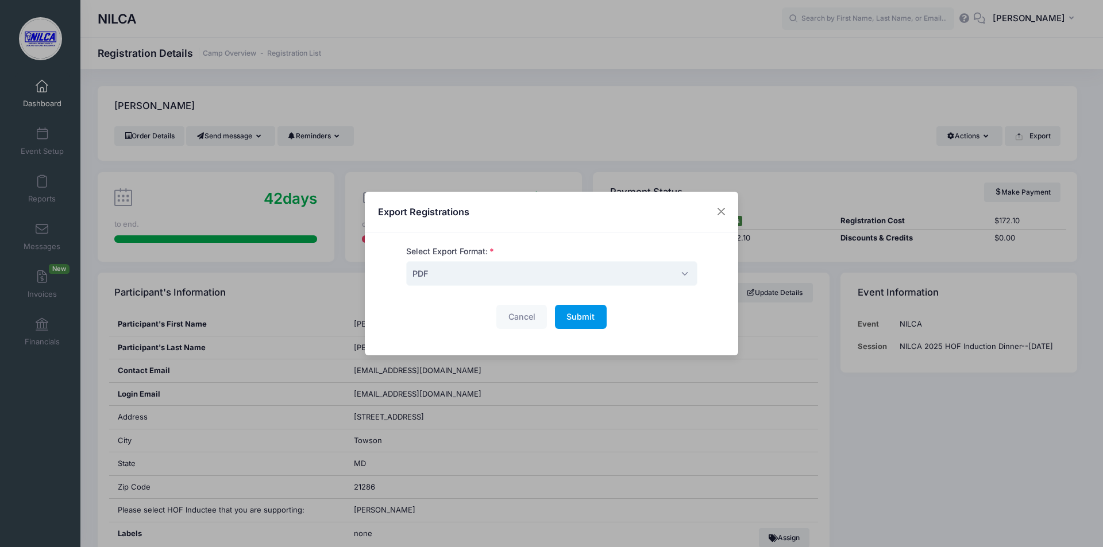
click at [571, 316] on span "Submit" at bounding box center [580, 317] width 28 height 10
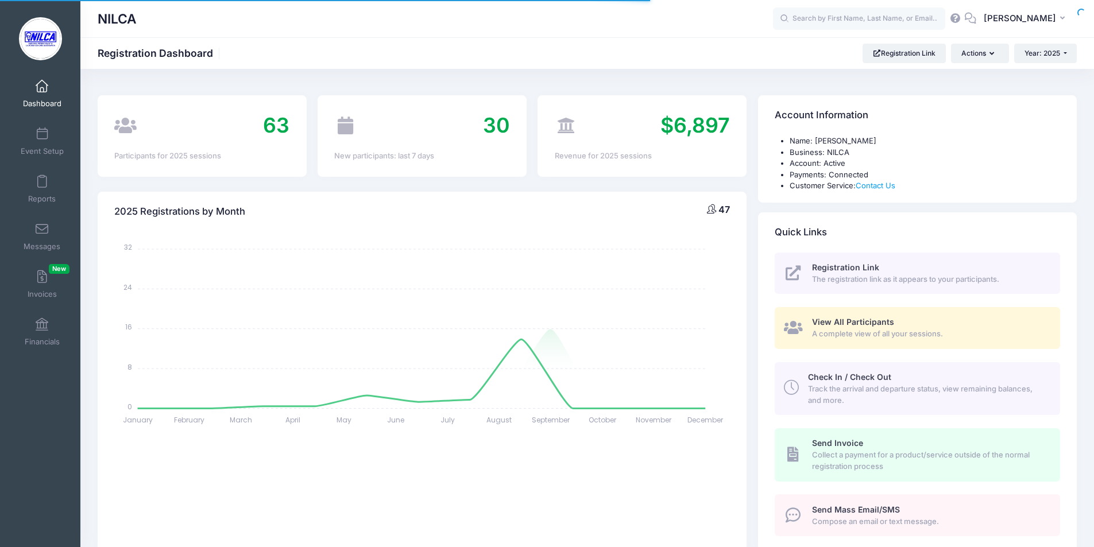
select select
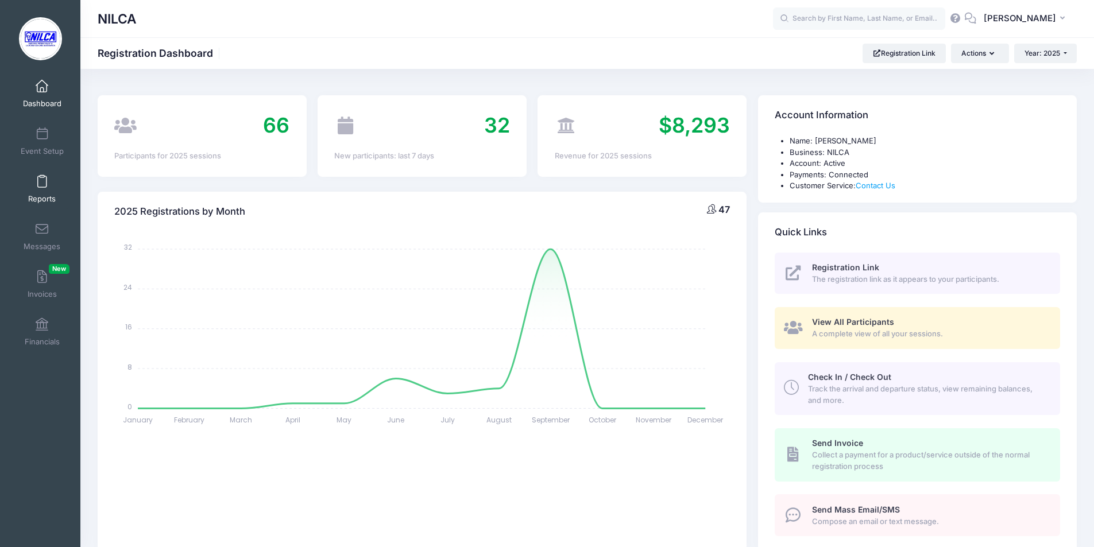
click at [45, 183] on link "Reports" at bounding box center [42, 189] width 55 height 40
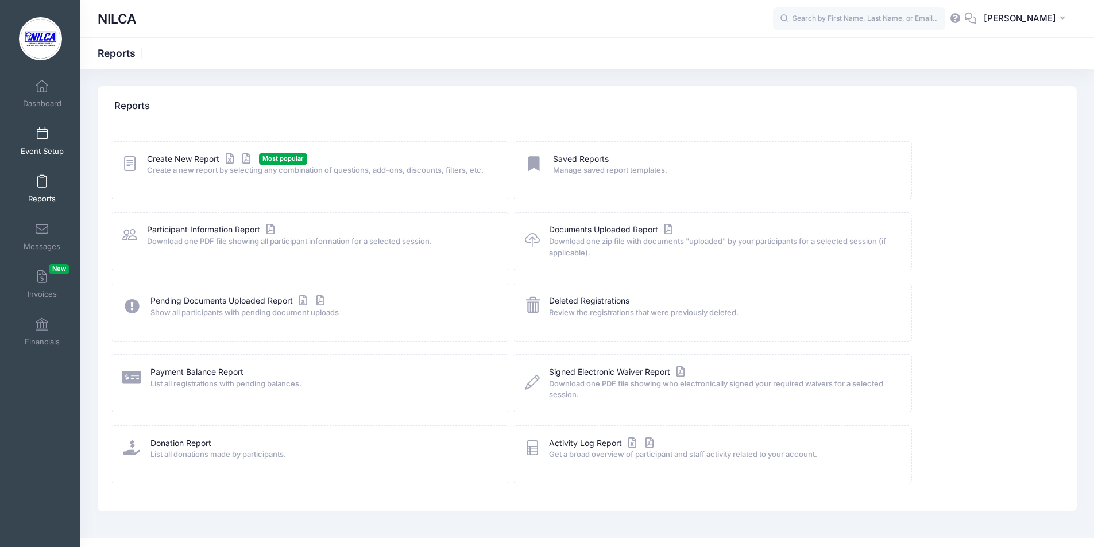
click at [45, 129] on link "Event Setup" at bounding box center [42, 141] width 55 height 40
